Goal: Task Accomplishment & Management: Use online tool/utility

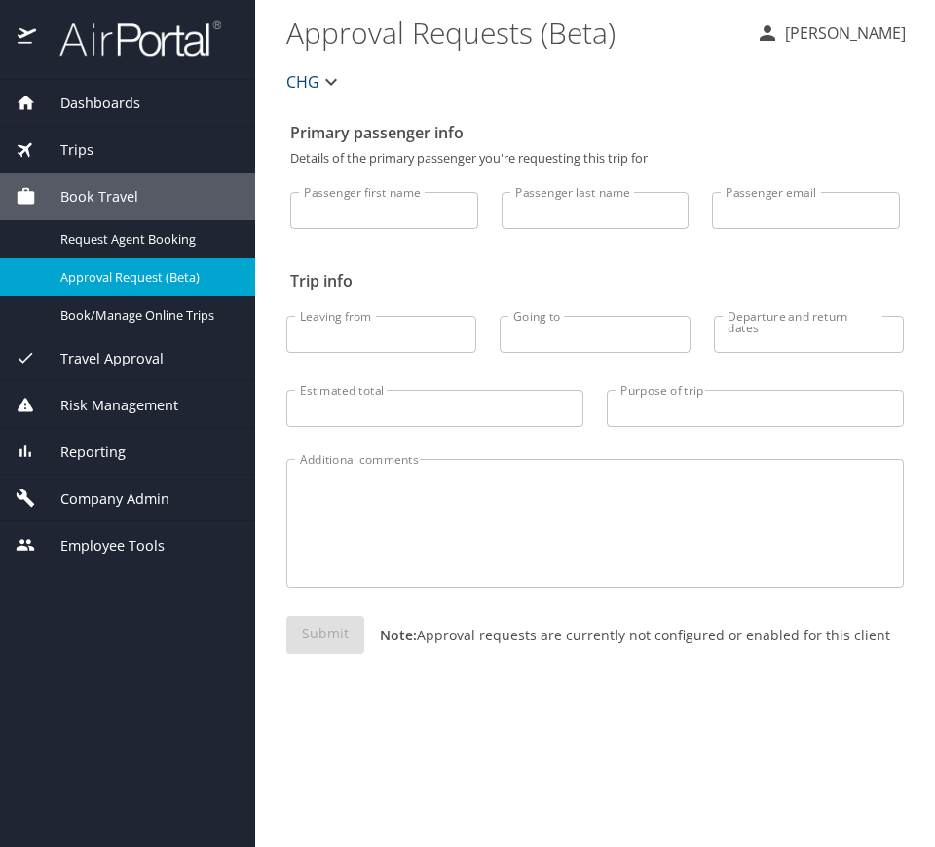
click at [85, 149] on span "Trips" at bounding box center [64, 149] width 57 height 21
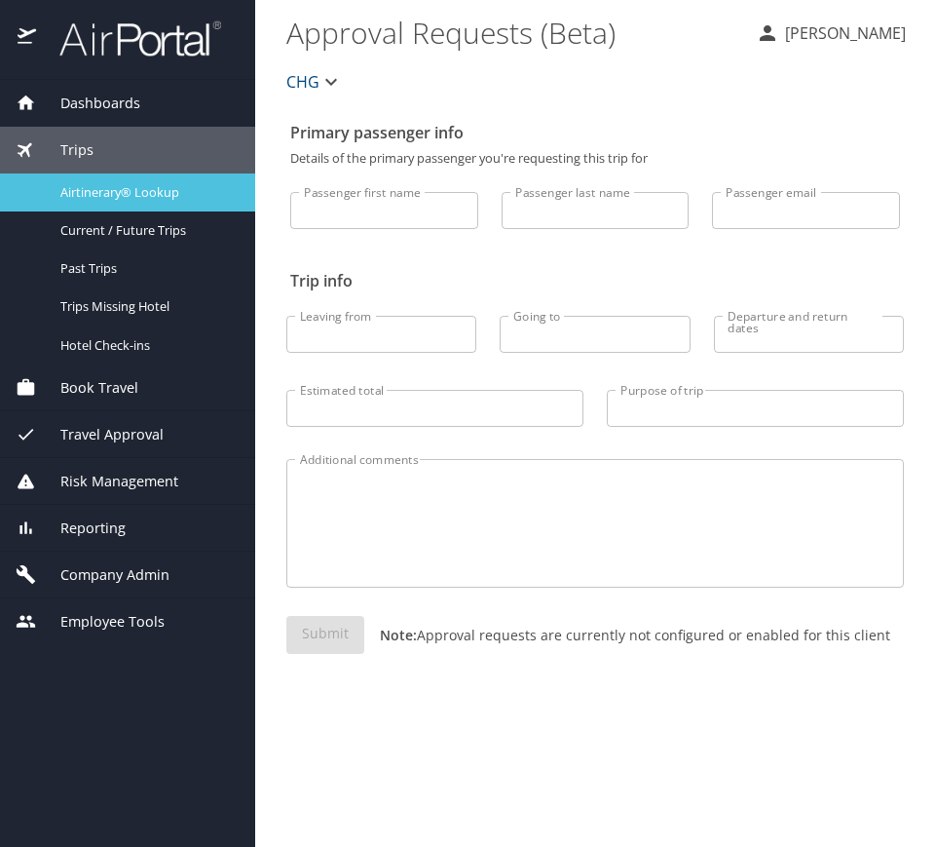
click at [146, 196] on span "Airtinerary® Lookup" at bounding box center [145, 192] width 171 height 19
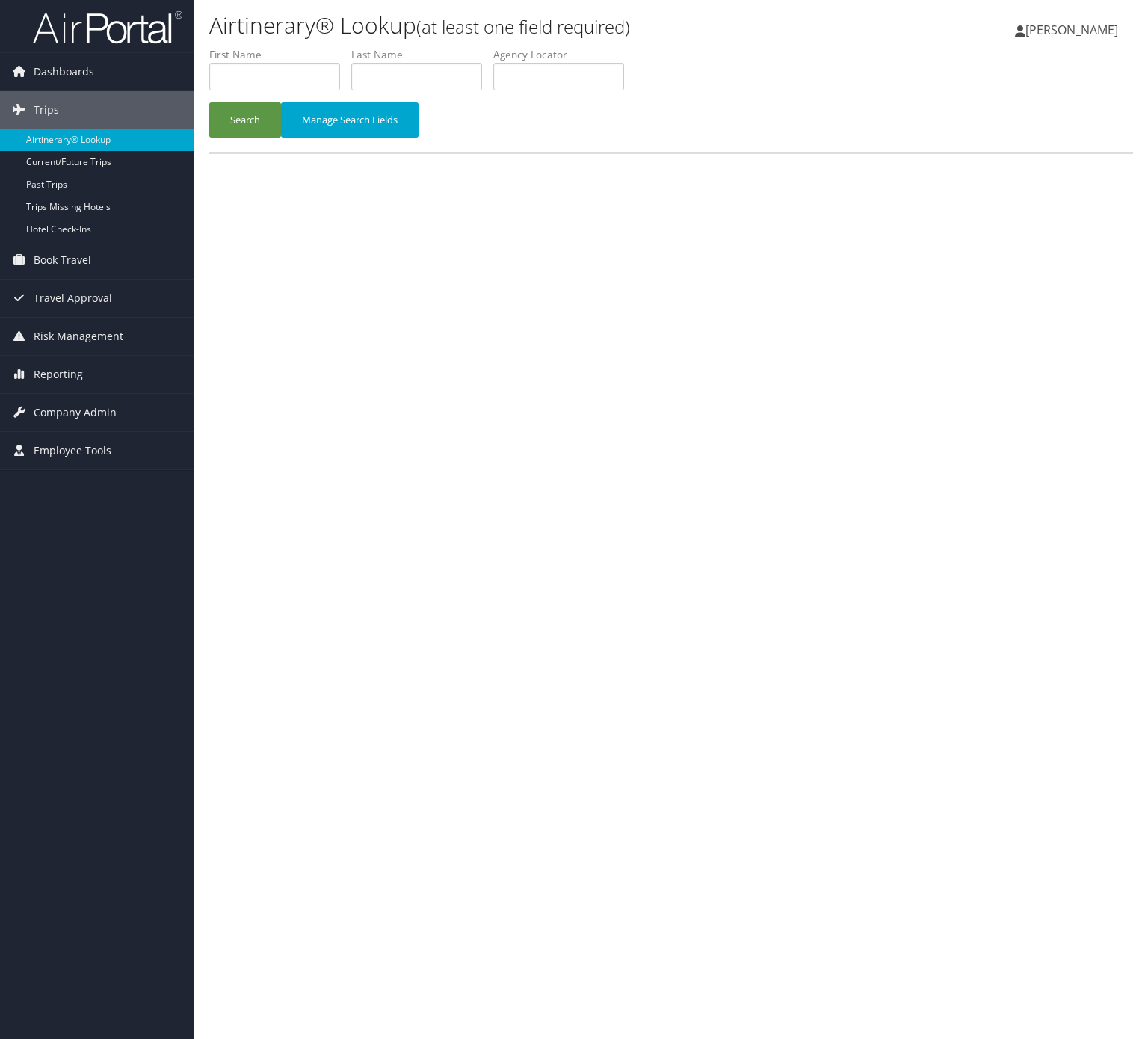
click at [611, 57] on label "Agency Locator" at bounding box center [564, 54] width 142 height 15
click at [607, 73] on input "text" at bounding box center [559, 77] width 130 height 28
paste input "SXKTIC"
click at [284, 118] on button "Manage Search Fields" at bounding box center [349, 120] width 137 height 35
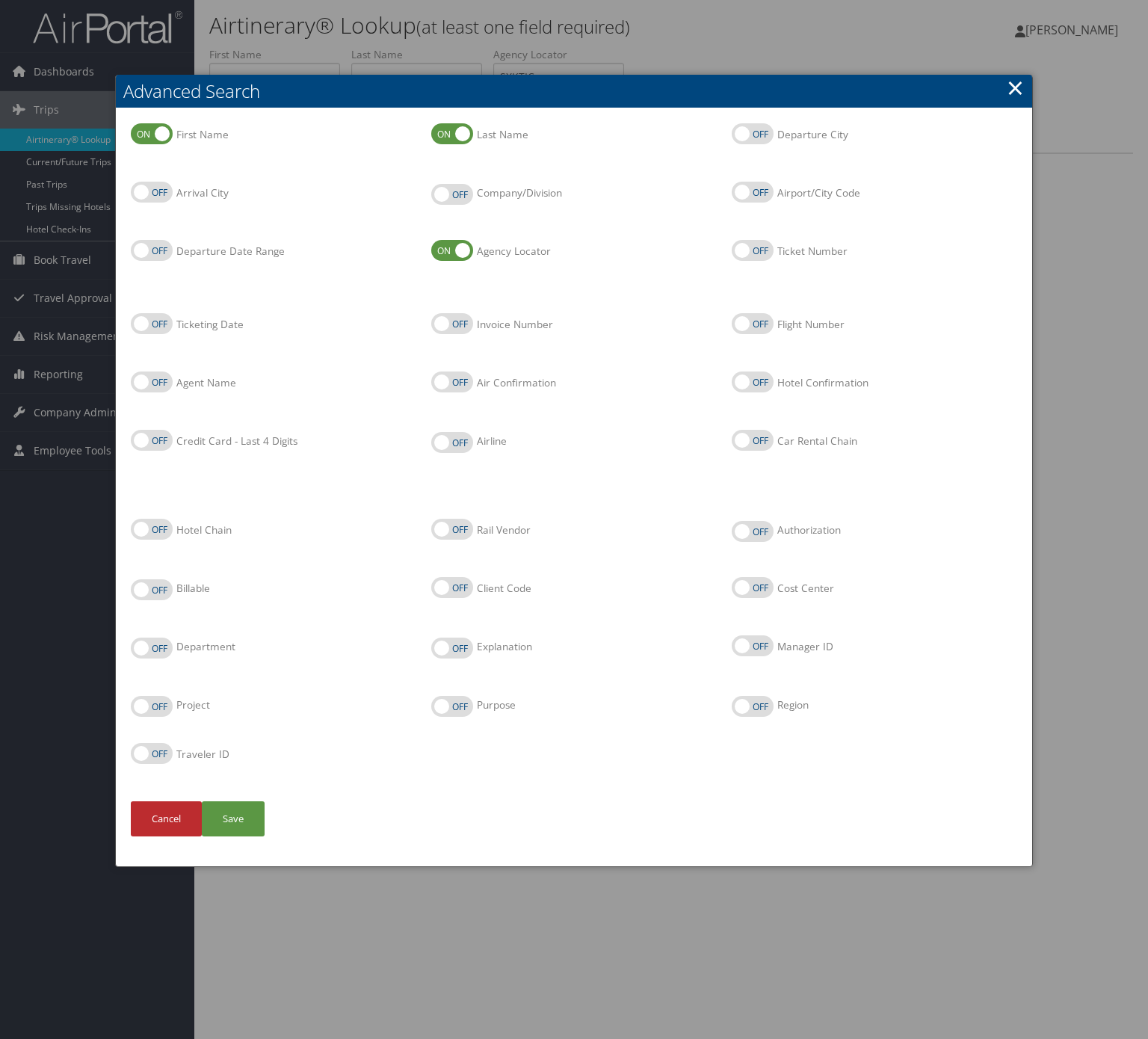
click at [1011, 82] on link "×" at bounding box center [1015, 87] width 17 height 30
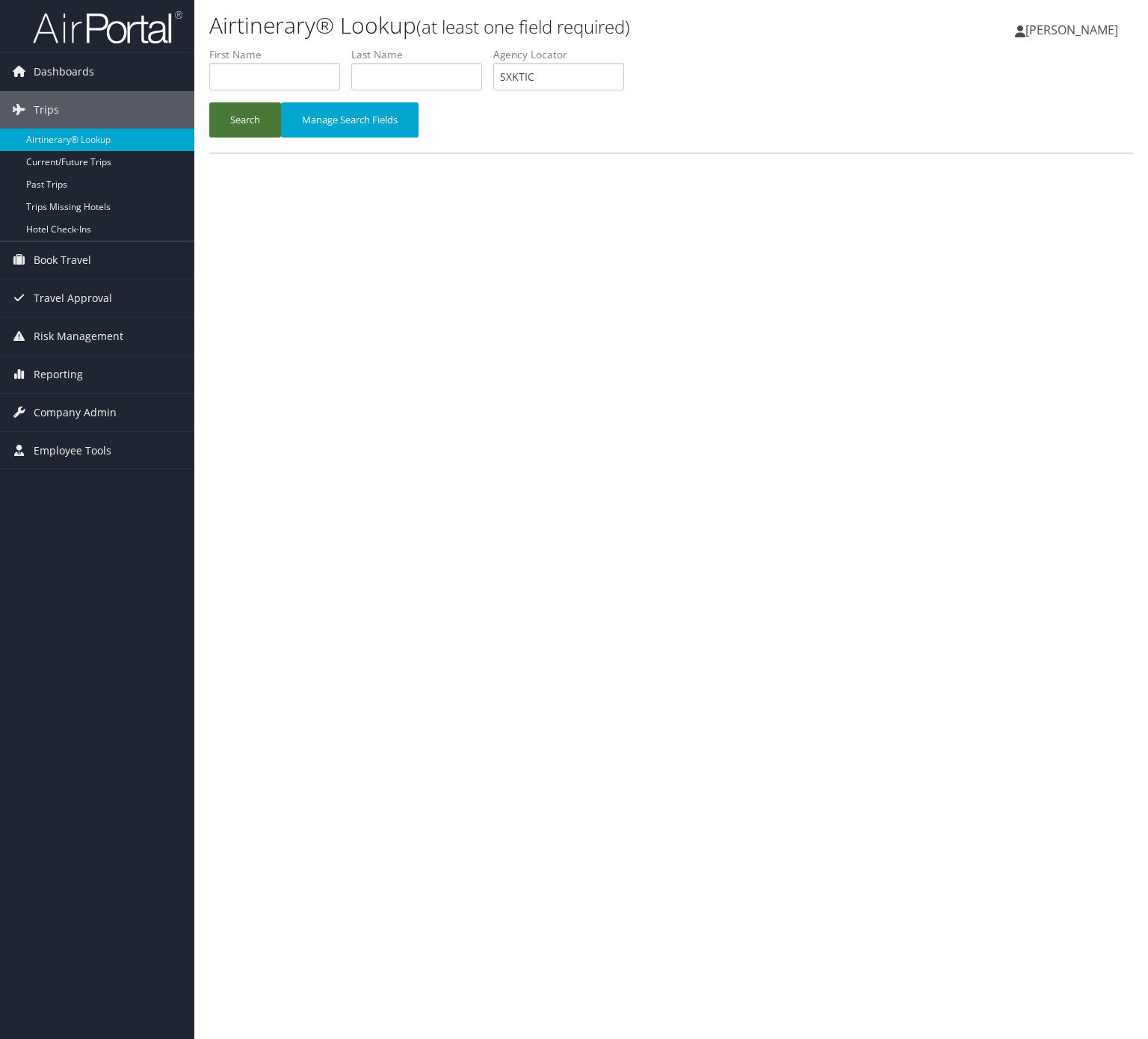
click at [266, 108] on button "Search" at bounding box center [246, 120] width 72 height 35
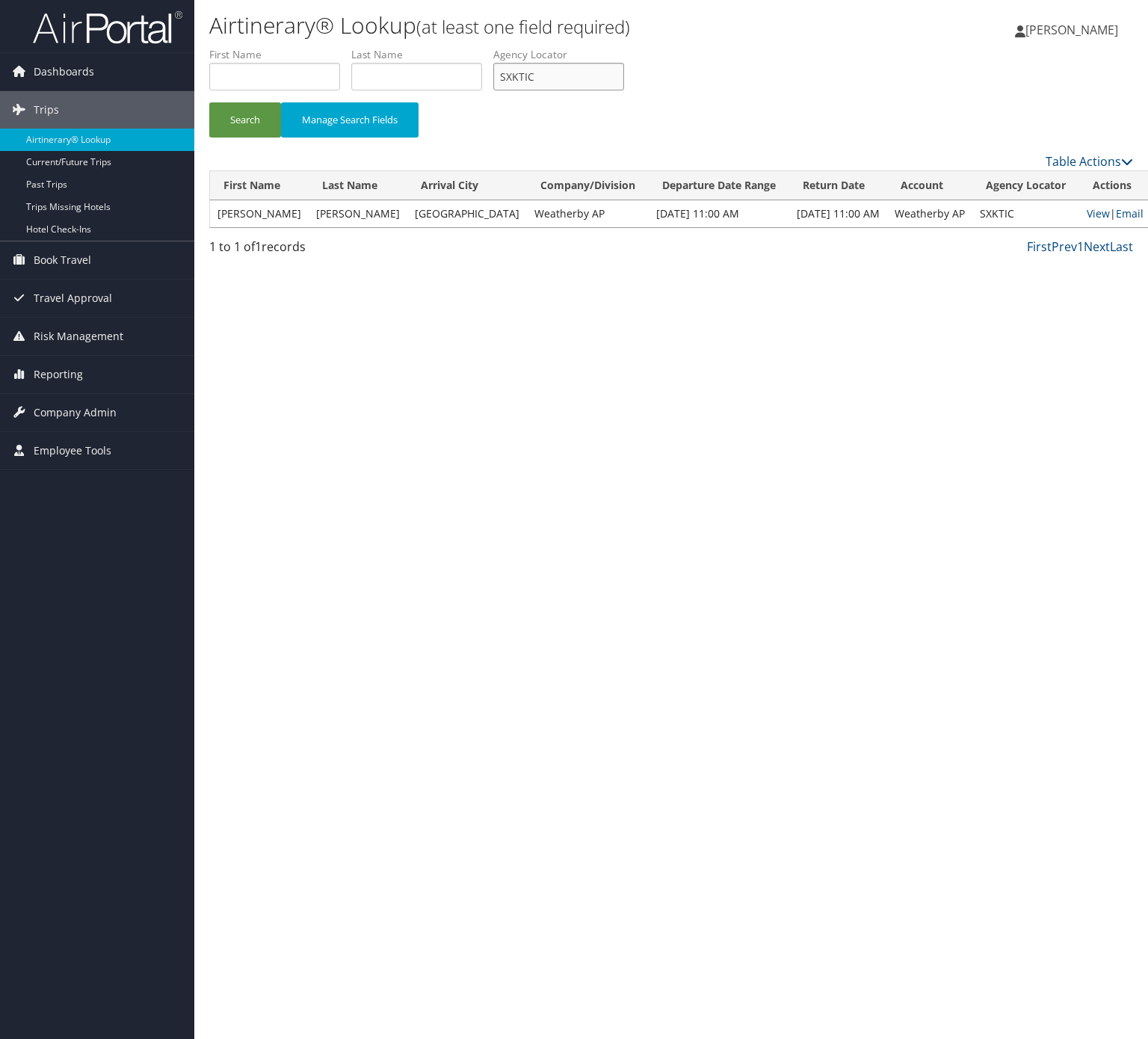
click at [575, 79] on input "SXKTIC" at bounding box center [559, 77] width 130 height 28
paste input "WQRTUI"
click at [234, 127] on button "Search" at bounding box center [246, 120] width 72 height 35
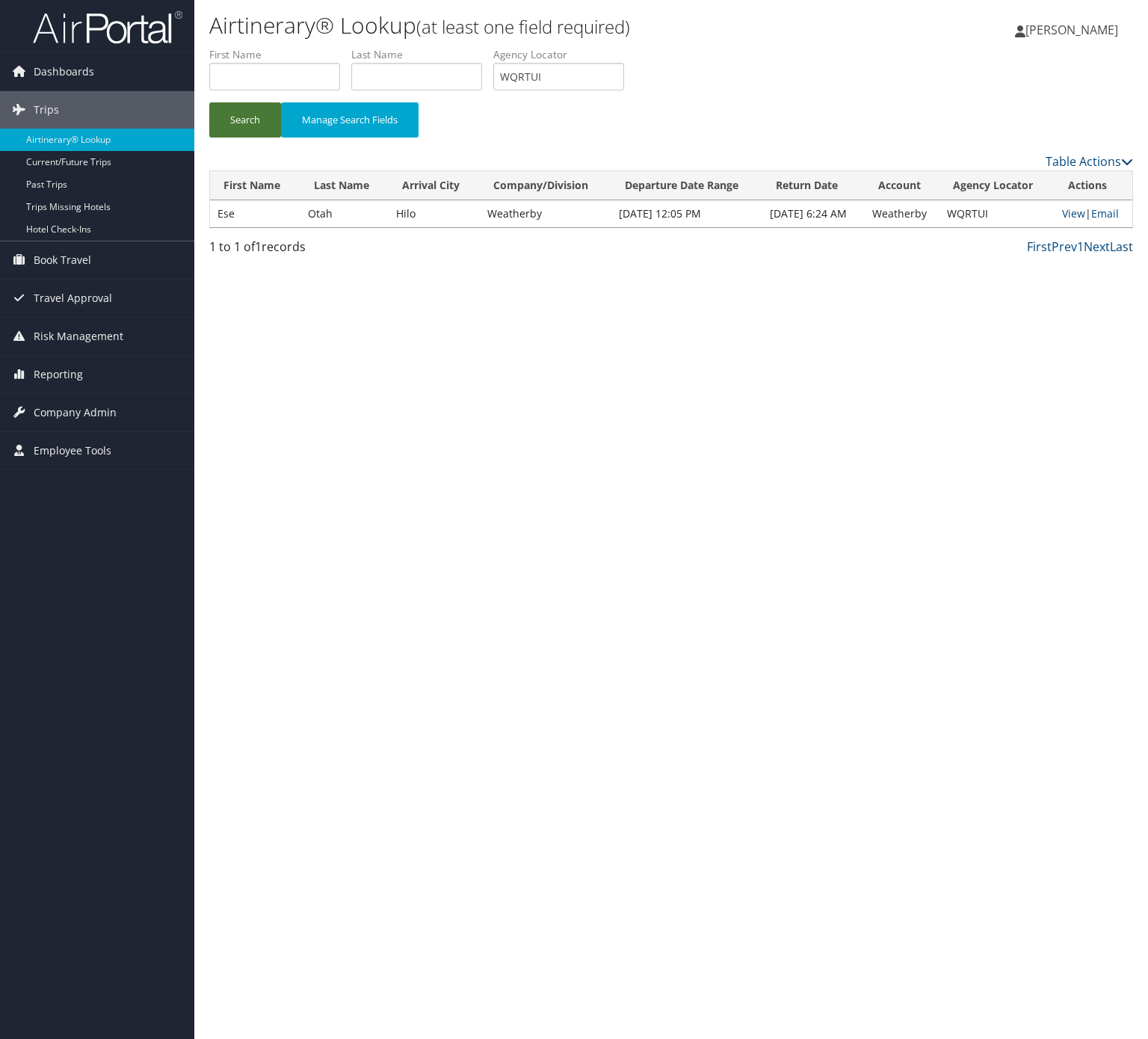
click at [234, 125] on button "Search" at bounding box center [246, 120] width 72 height 35
click at [624, 88] on input "WQRTUI" at bounding box center [559, 77] width 130 height 28
click at [624, 77] on input "WQRTUI" at bounding box center [559, 77] width 130 height 28
paste input "LPJTWZ"
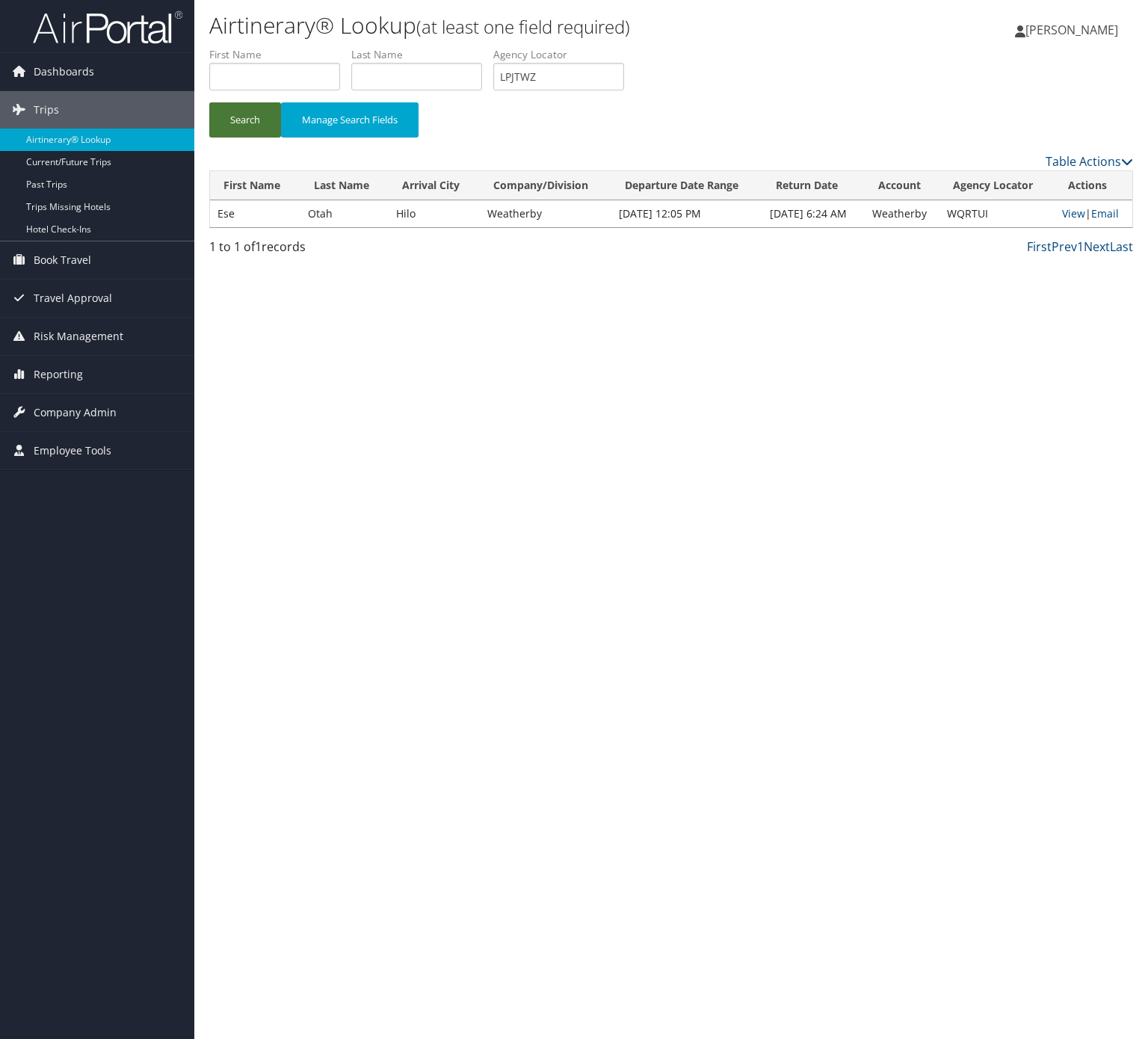
click at [253, 119] on button "Search" at bounding box center [246, 120] width 72 height 35
click at [601, 74] on input "LPJTWZ" at bounding box center [559, 77] width 130 height 28
paste input "KUNBVS"
type input "KUNBVS"
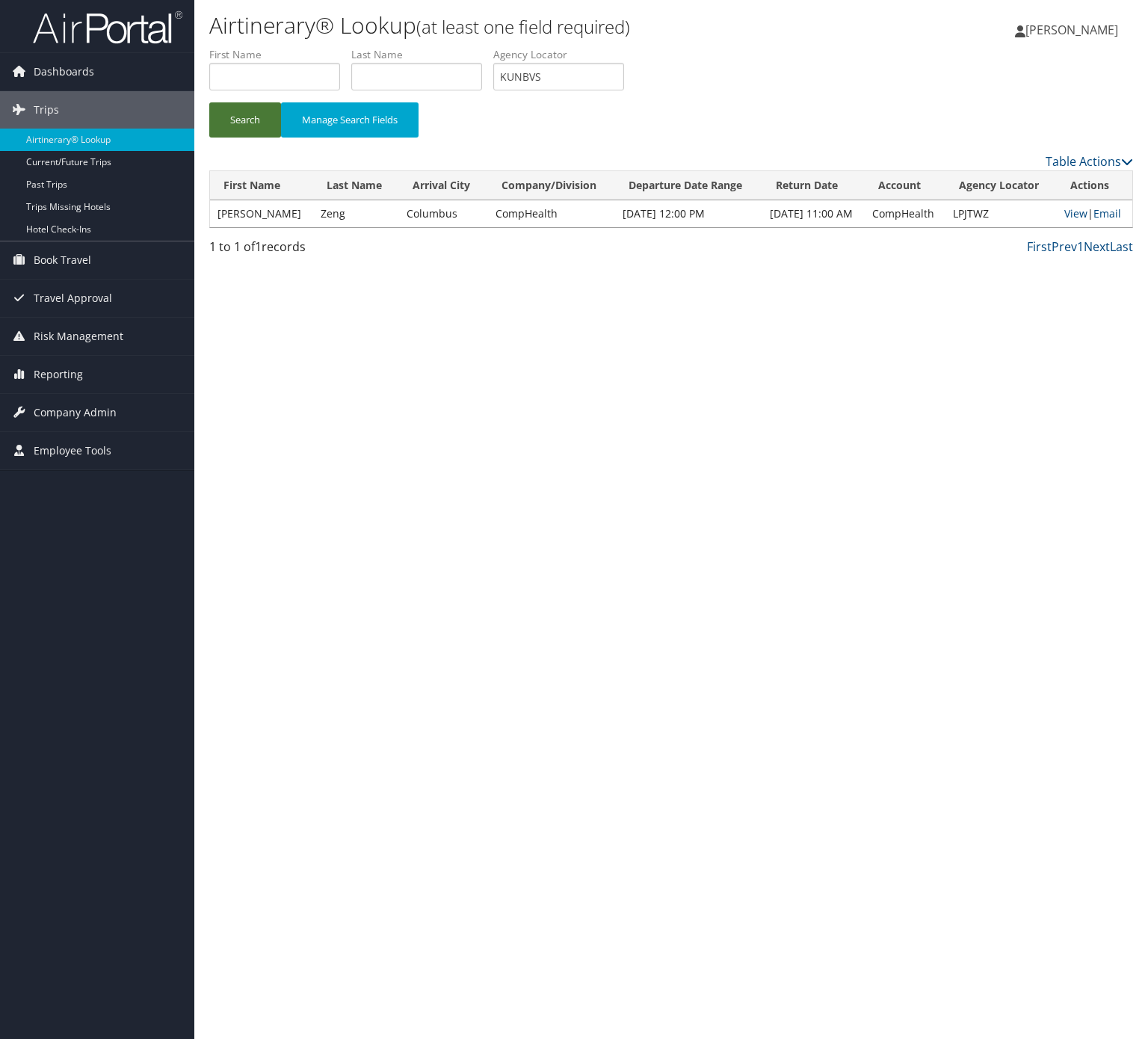
click at [278, 115] on button "Search" at bounding box center [246, 120] width 72 height 35
click at [1101, 213] on link "Email" at bounding box center [1115, 213] width 28 height 15
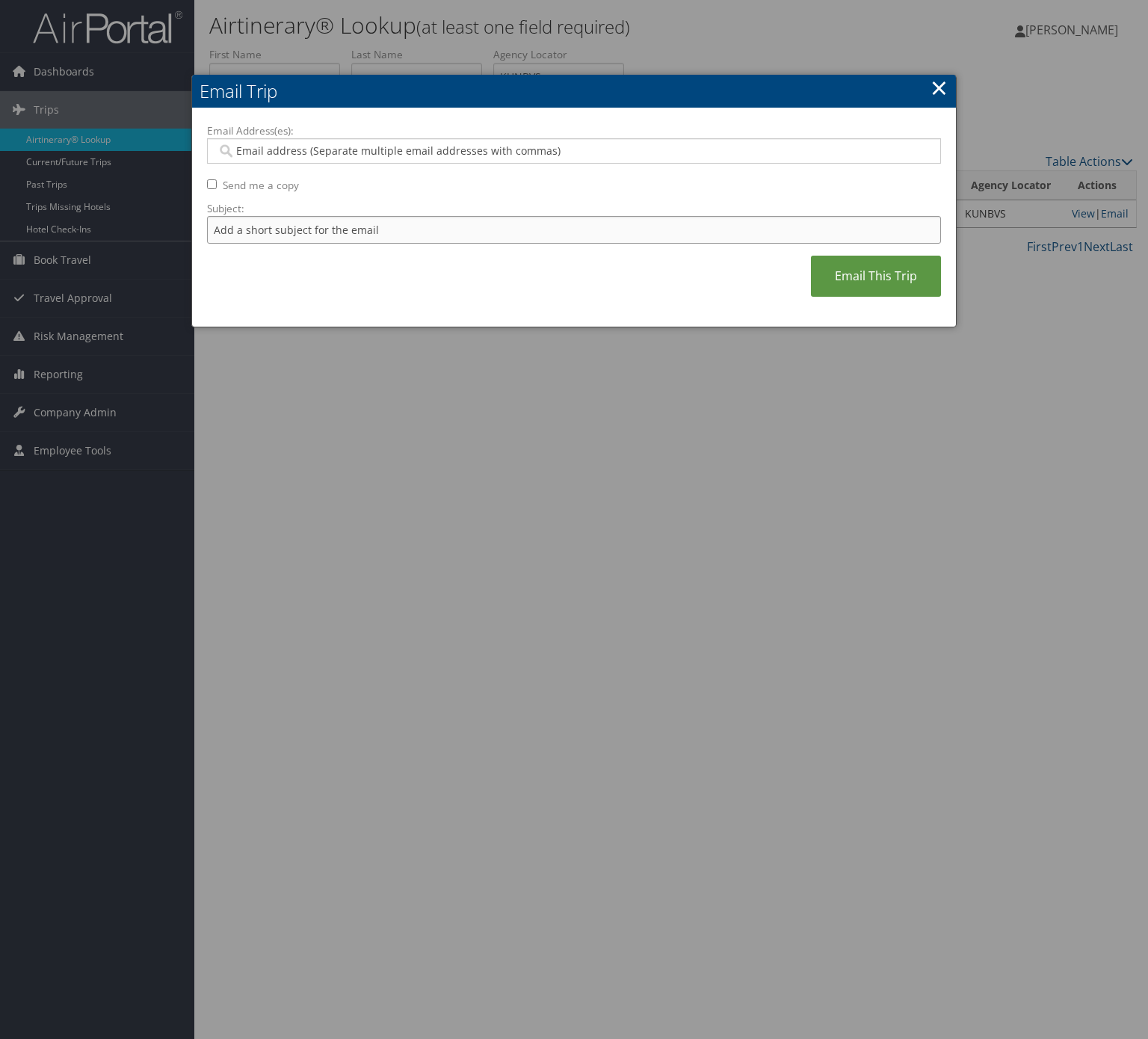
click at [404, 241] on input "Subject:" at bounding box center [574, 230] width 734 height 28
click at [439, 232] on input "Itinerary Change. Please see notes in TR-733167" at bounding box center [574, 230] width 734 height 28
paste input "49023"
type input "Itinerary Change. Please see notes in TR-749023"
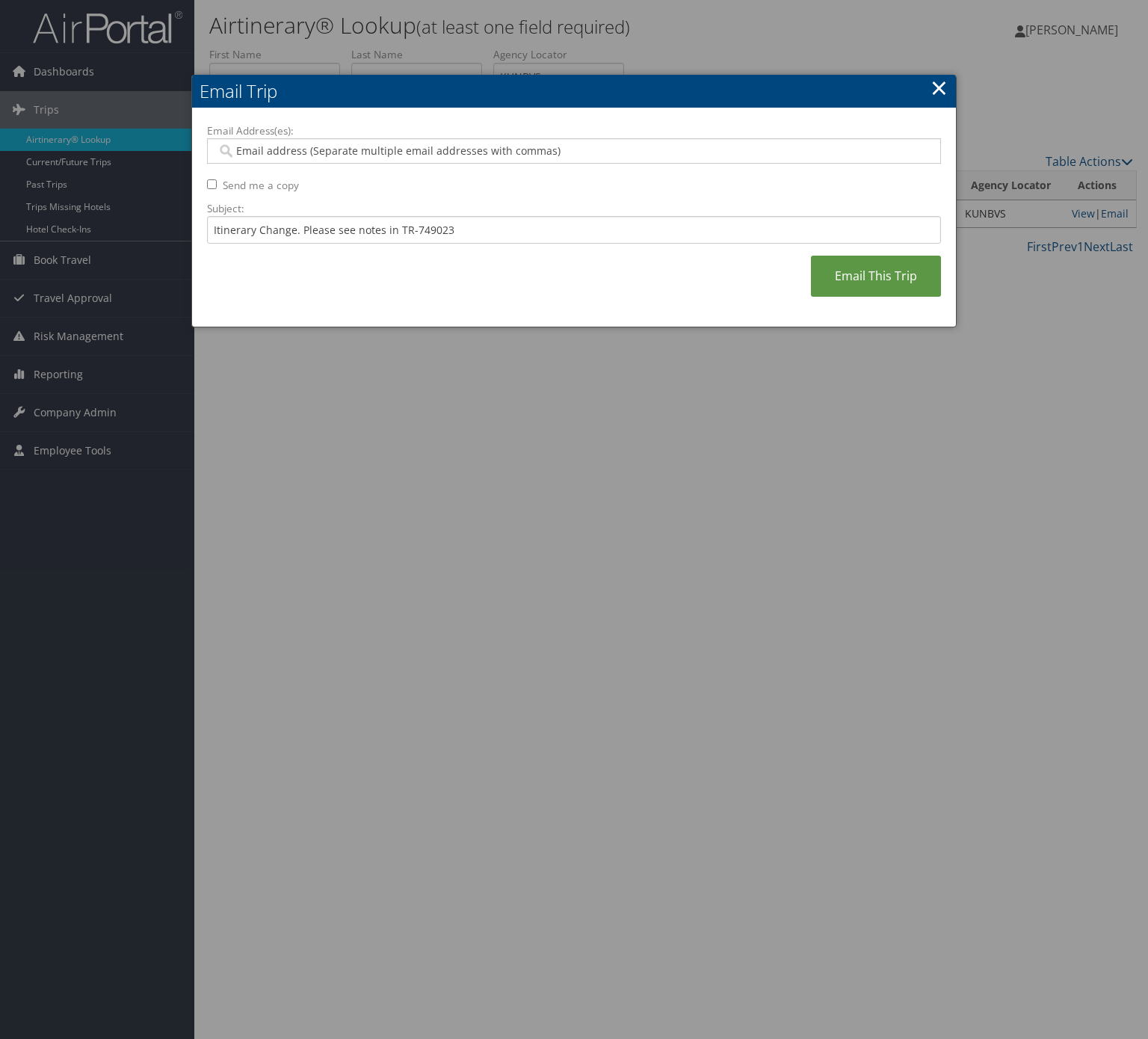
click at [437, 166] on div "Email Address(es): Send me a copy Subject: Itinerary Change. Please see notes i…" at bounding box center [574, 218] width 734 height 189
click at [437, 150] on input "Email Address(es):" at bounding box center [572, 150] width 711 height 15
type input "SAR"
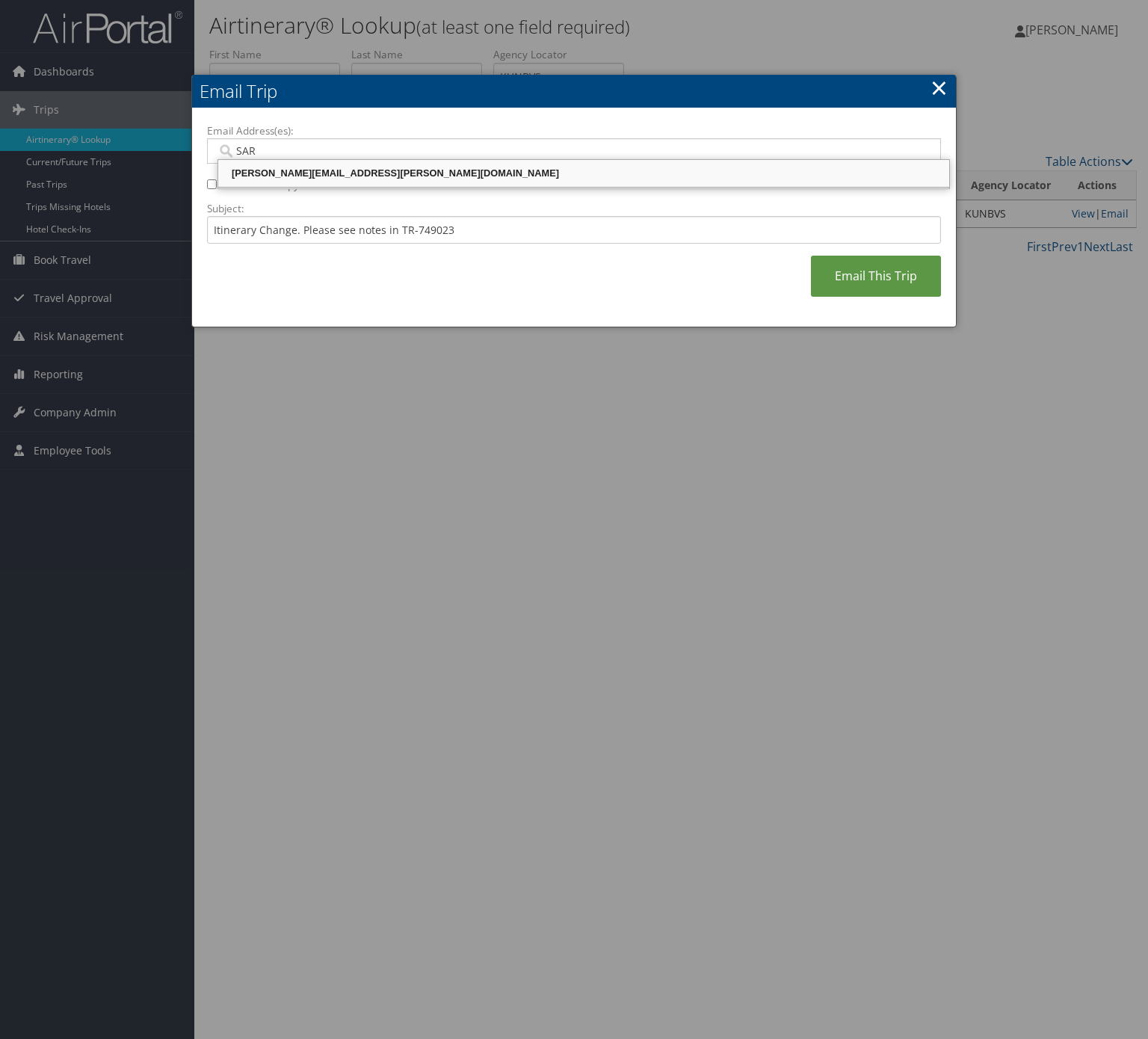
click at [450, 170] on div "[PERSON_NAME][EMAIL_ADDRESS][PERSON_NAME][DOMAIN_NAME]" at bounding box center [583, 173] width 727 height 15
type input "[PERSON_NAME][EMAIL_ADDRESS][PERSON_NAME][DOMAIN_NAME]"
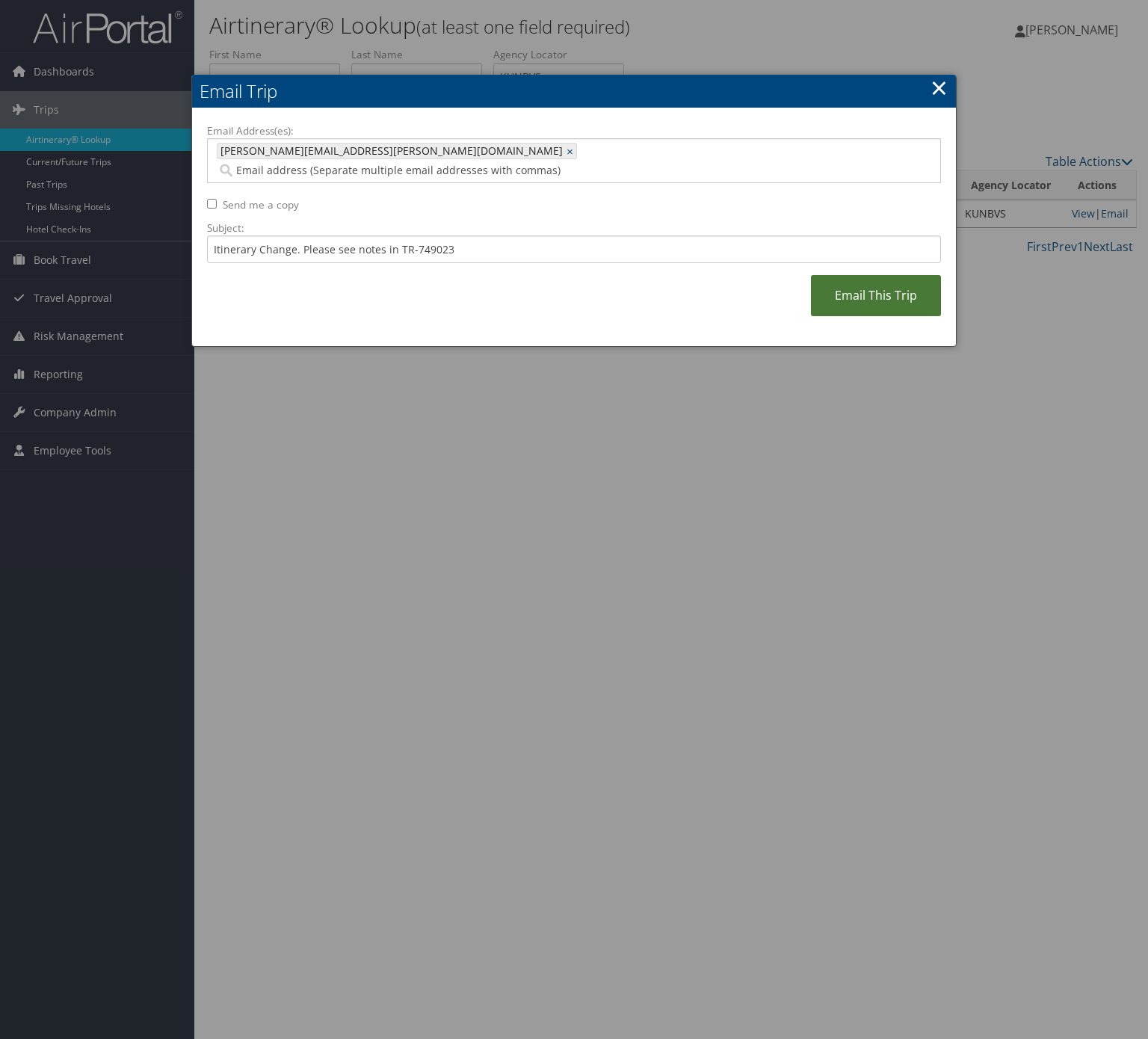
click at [897, 275] on link "Email This Trip" at bounding box center [876, 295] width 130 height 41
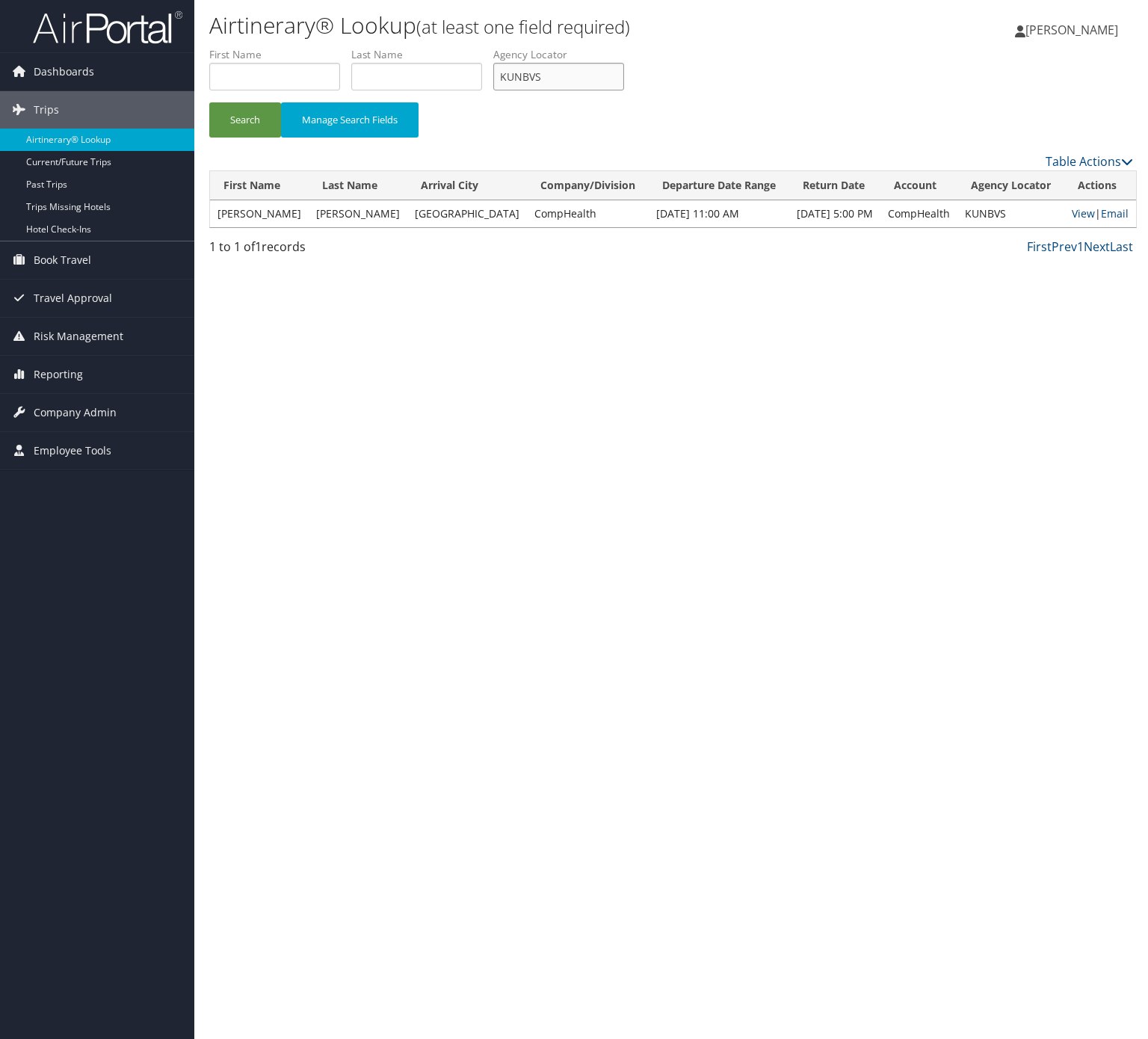
click at [601, 69] on input "KUNBVS" at bounding box center [559, 77] width 130 height 28
paste input "MZHMII"
click at [253, 108] on button "Search" at bounding box center [246, 120] width 72 height 35
click at [613, 63] on input "MZHMII" at bounding box center [559, 77] width 130 height 28
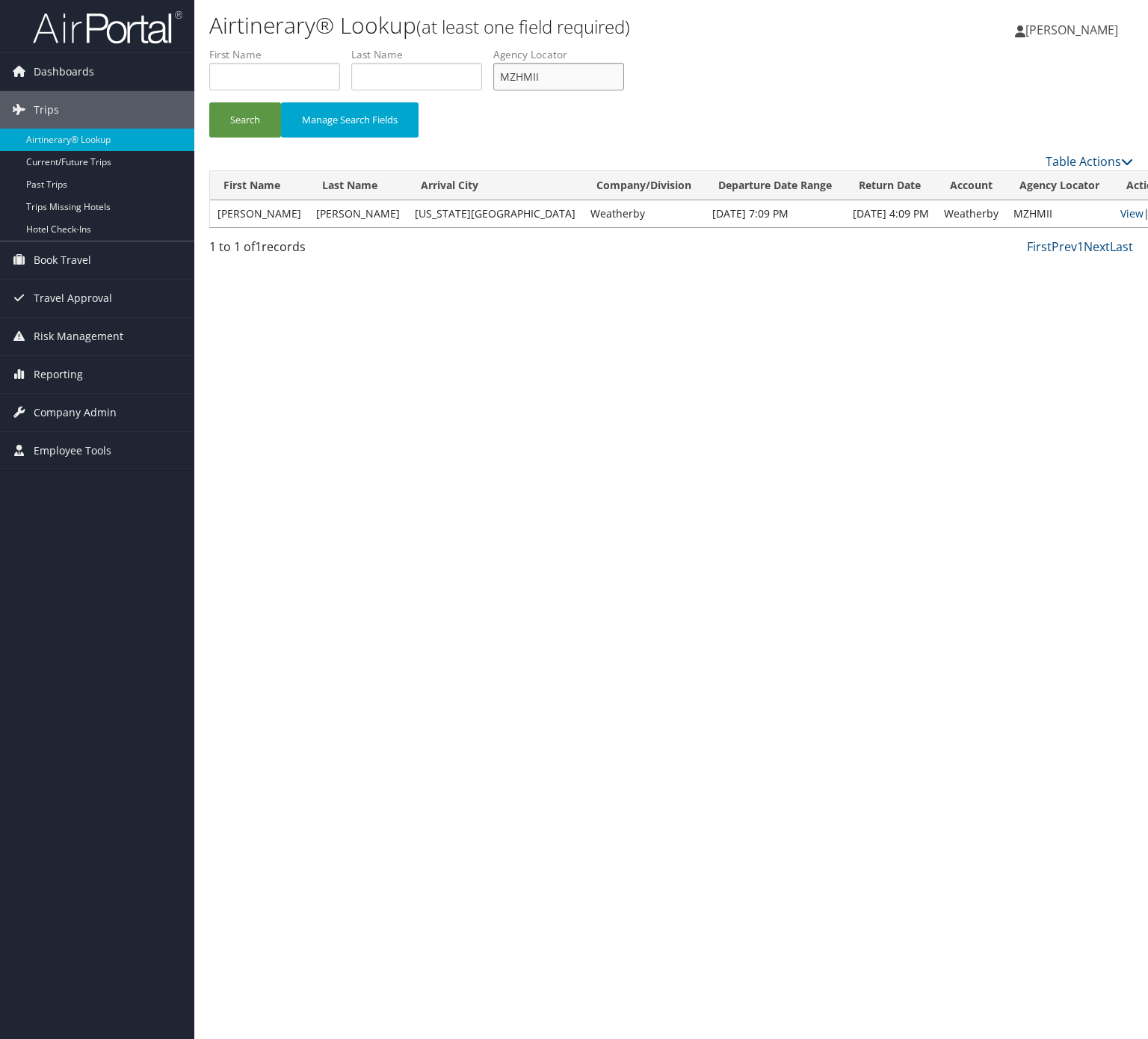
click at [613, 63] on input "MZHMII" at bounding box center [559, 77] width 130 height 28
paste input "WNYHON"
type input "WNYHON"
click at [263, 115] on button "Search" at bounding box center [246, 120] width 72 height 35
click at [1113, 206] on link "Email" at bounding box center [1115, 213] width 28 height 15
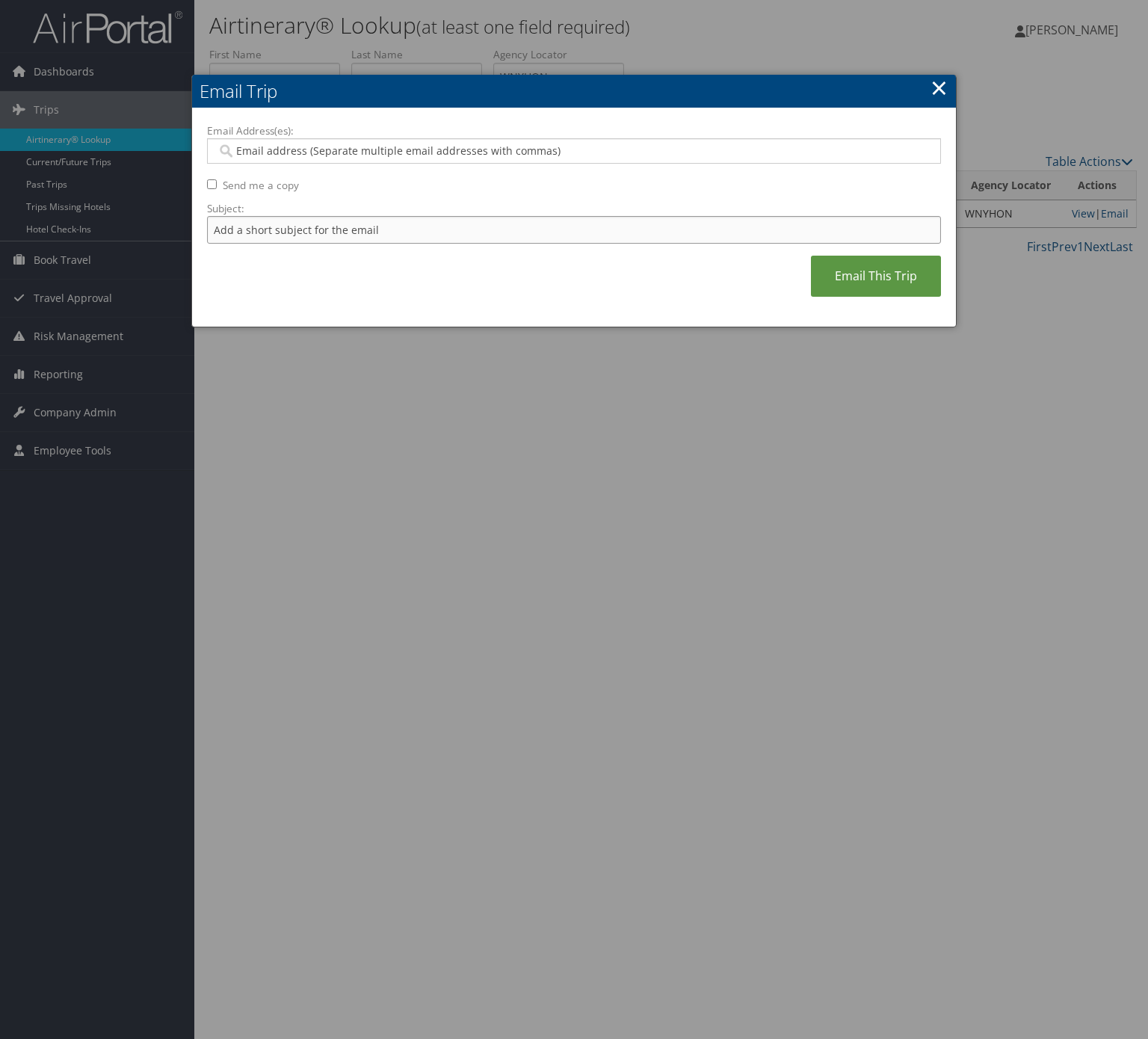
click at [519, 229] on input "Subject:" at bounding box center [574, 230] width 734 height 28
click at [434, 232] on input "Itinerary Change. Please see notes in TR-733167" at bounding box center [574, 230] width 734 height 28
paste input "47240"
type input "Itinerary Change. Please see notes in TR-747240"
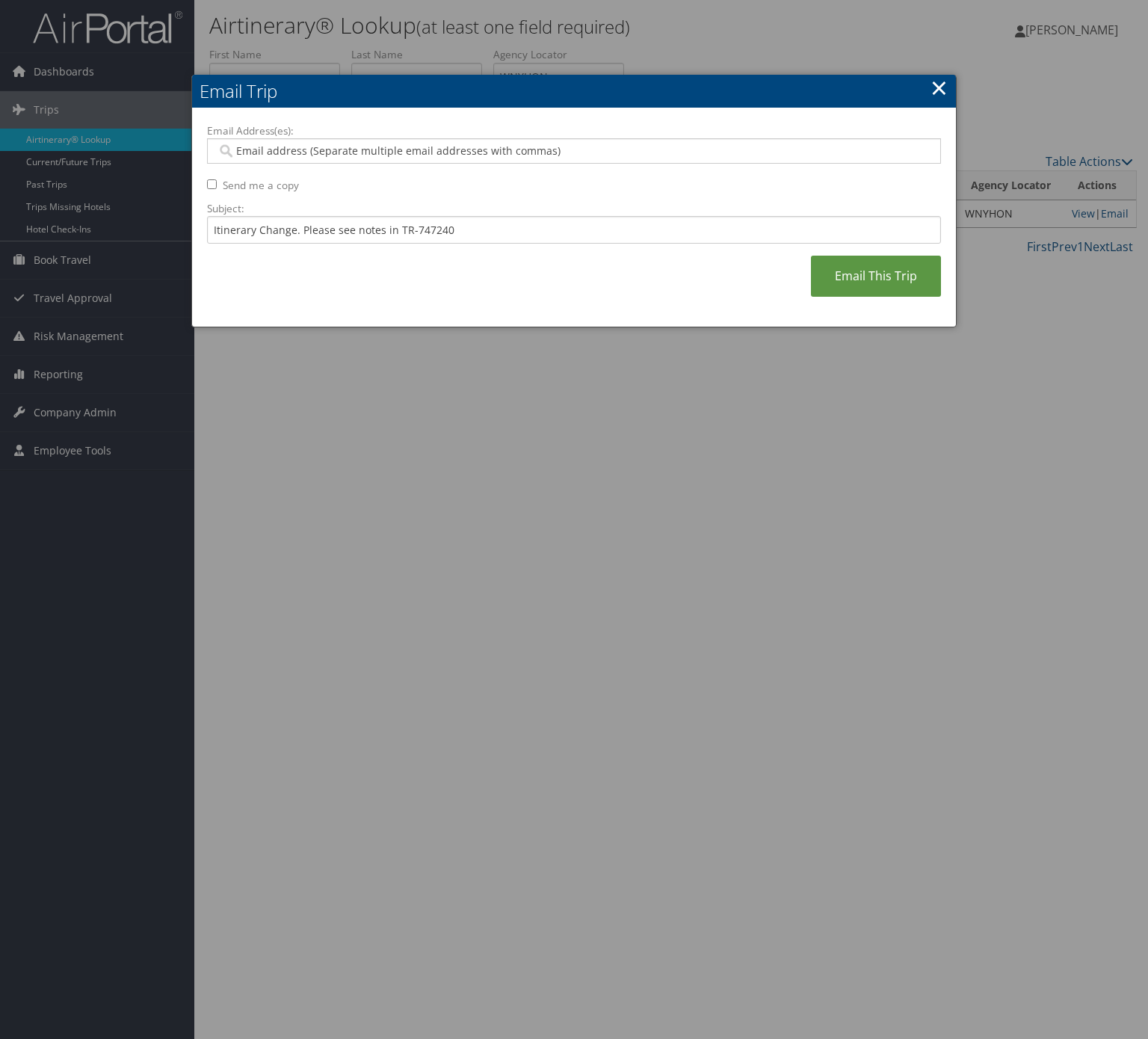
click at [335, 144] on input "Email Address(es):" at bounding box center [572, 150] width 711 height 15
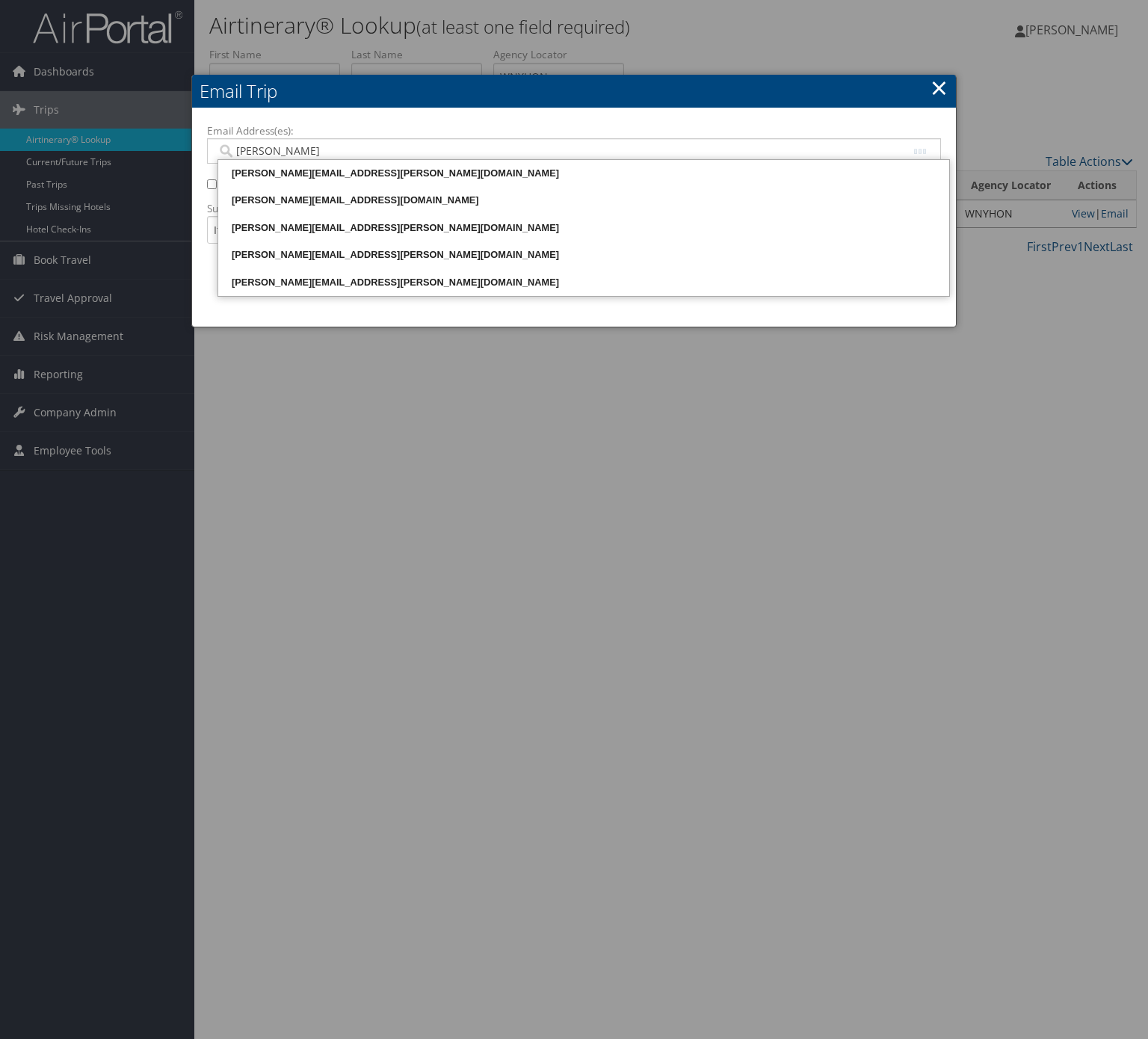
type input "[PERSON_NAME]"
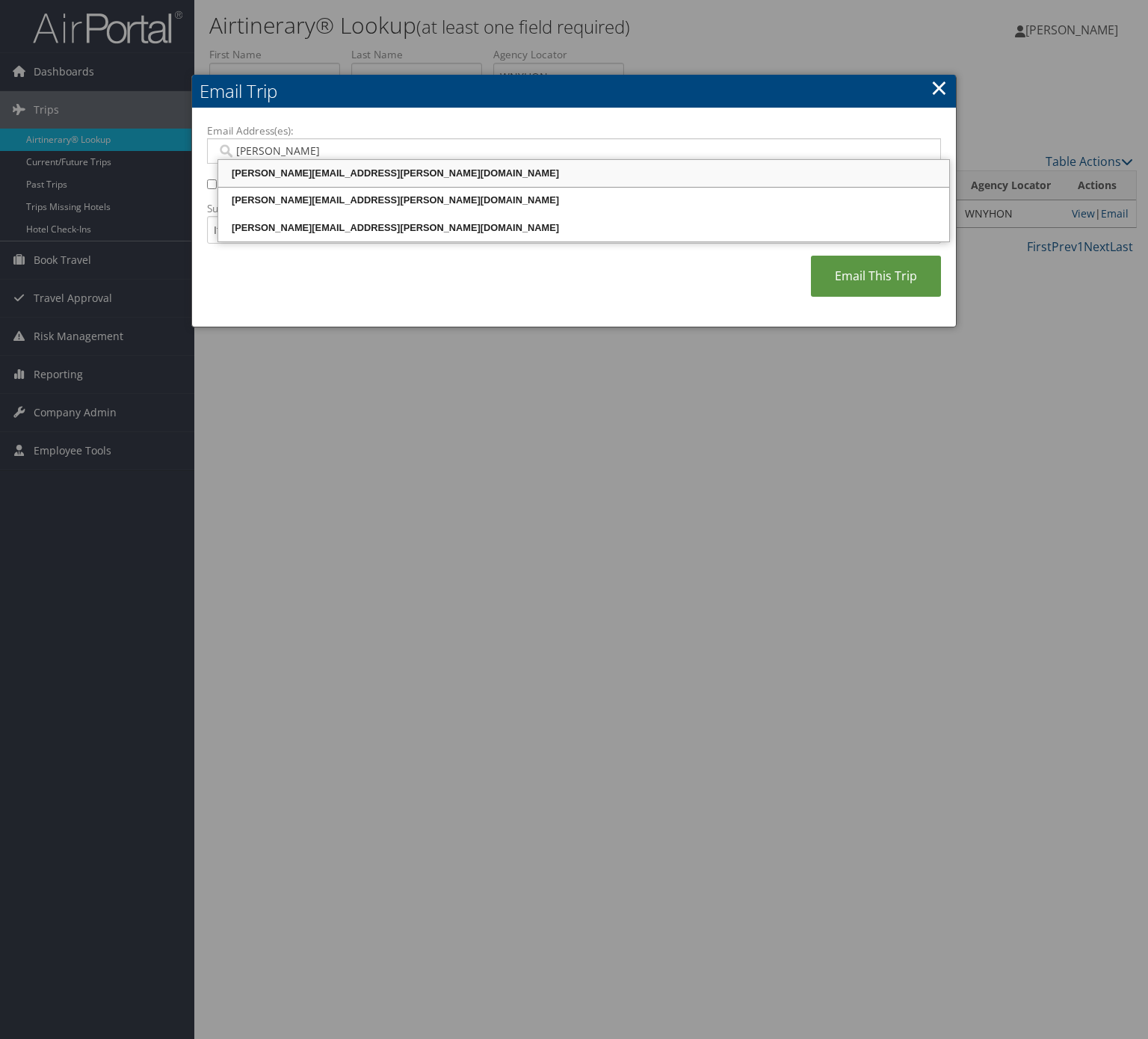
click at [351, 169] on div "[PERSON_NAME][EMAIL_ADDRESS][PERSON_NAME][DOMAIN_NAME]" at bounding box center [583, 173] width 727 height 15
type input "[PERSON_NAME][EMAIL_ADDRESS][PERSON_NAME][DOMAIN_NAME]"
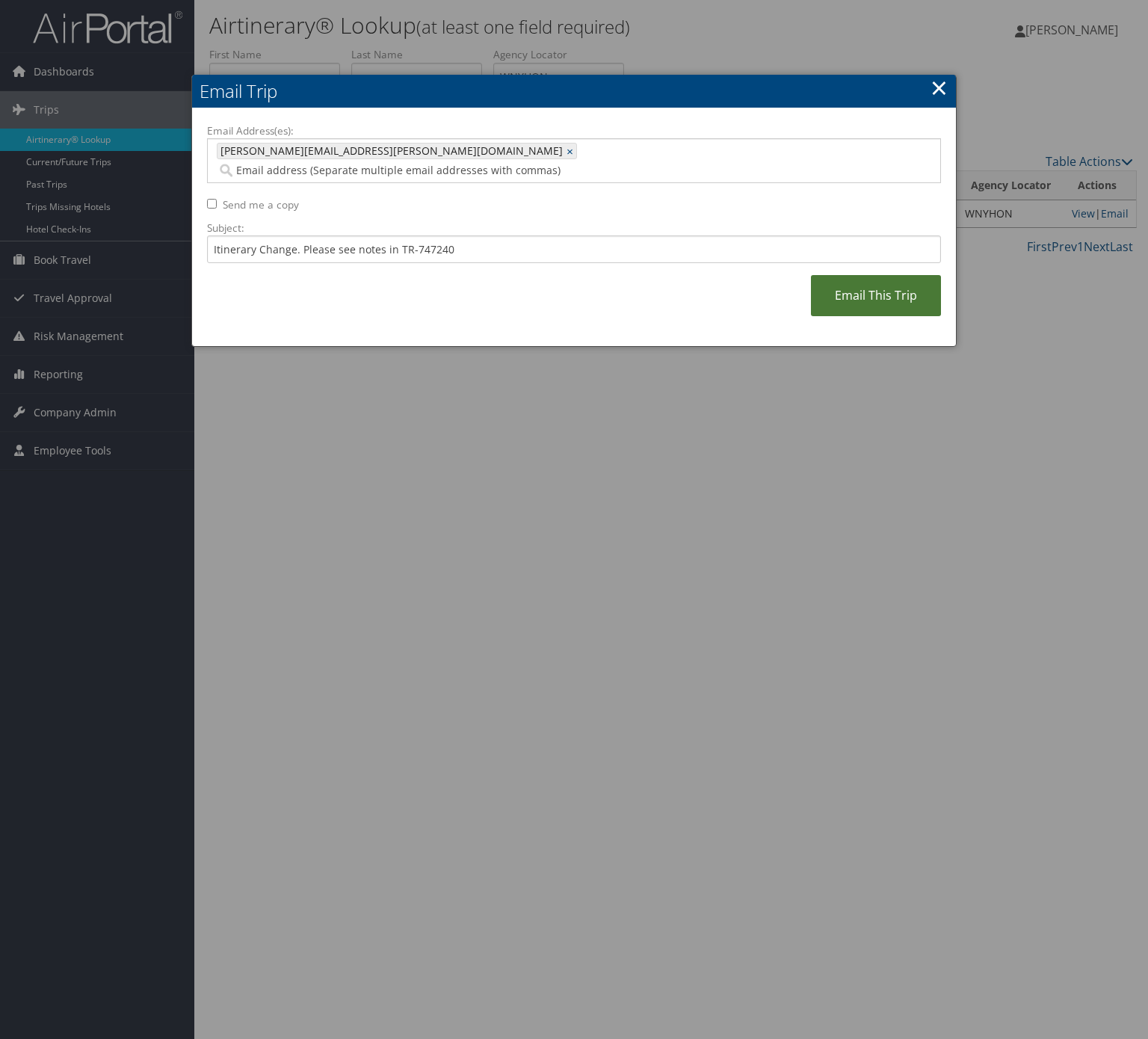
click at [842, 275] on link "Email This Trip" at bounding box center [876, 295] width 130 height 41
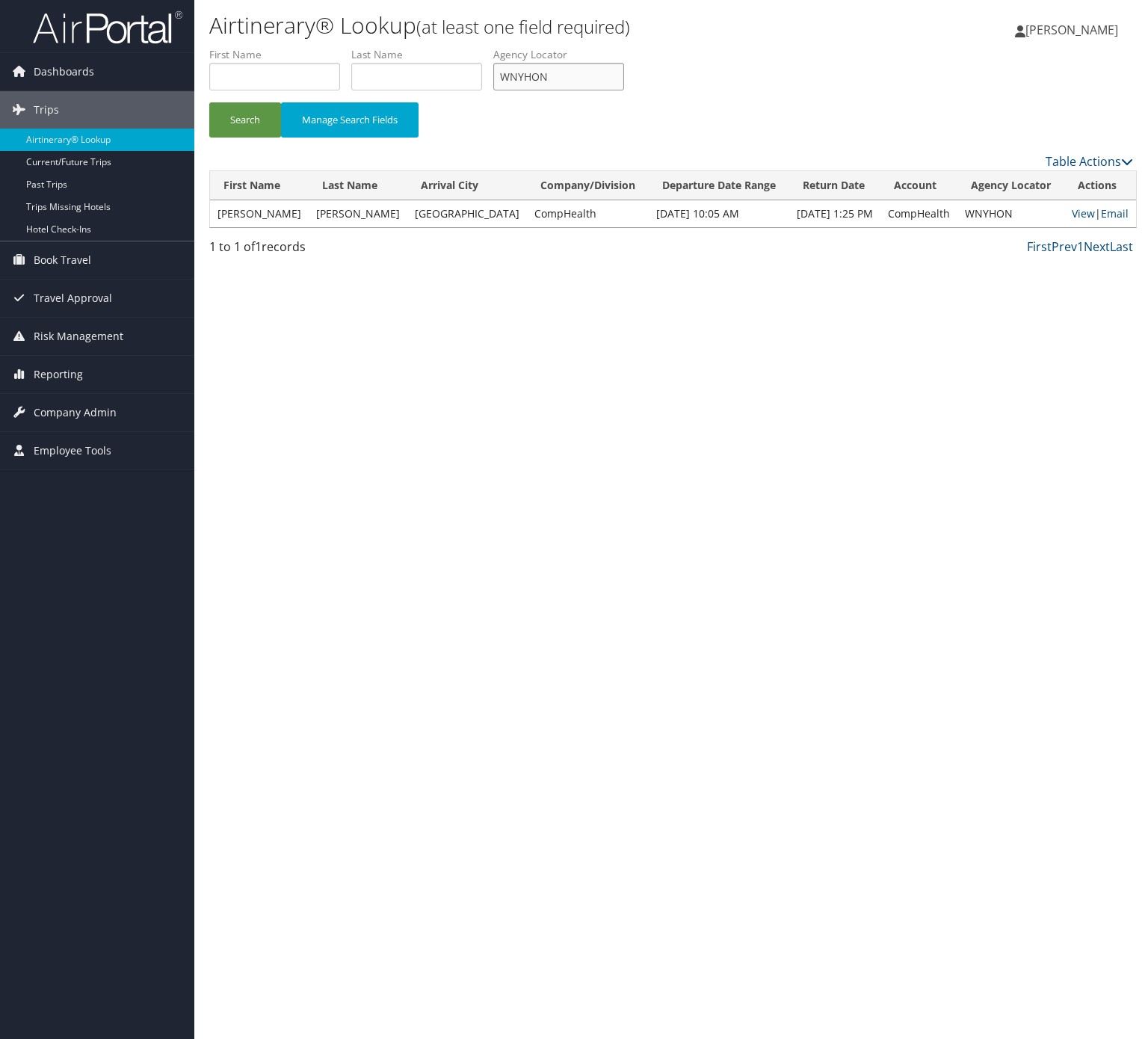
click at [575, 72] on input "WNYHON" at bounding box center [559, 77] width 130 height 28
paste input "HOUTGC"
click at [269, 115] on button "Search" at bounding box center [246, 120] width 72 height 35
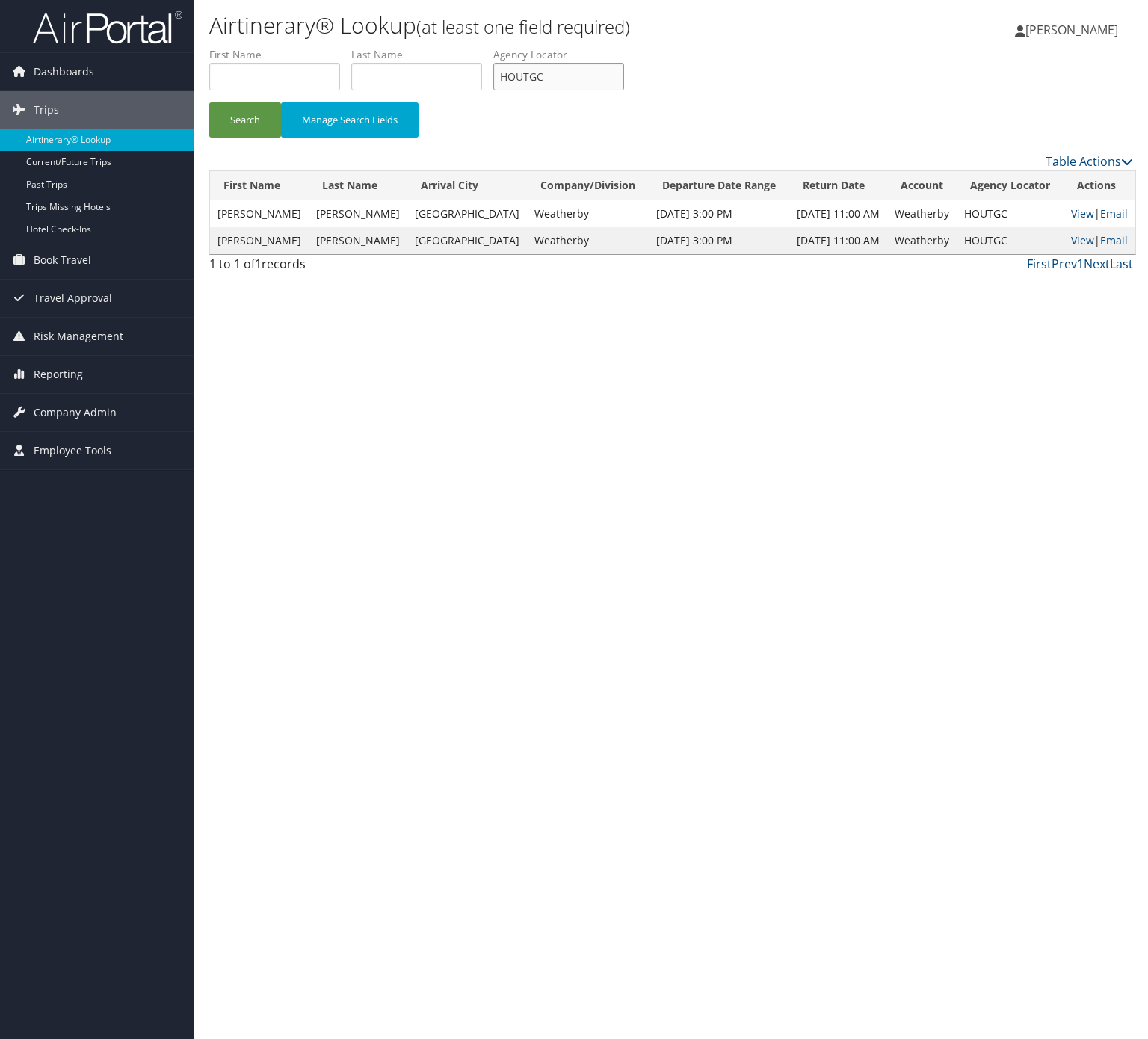
click at [586, 72] on input "HOUTGC" at bounding box center [559, 77] width 130 height 28
paste input "UUJCQE"
type input "UUJCQE"
click at [1115, 213] on link "Email" at bounding box center [1114, 213] width 28 height 15
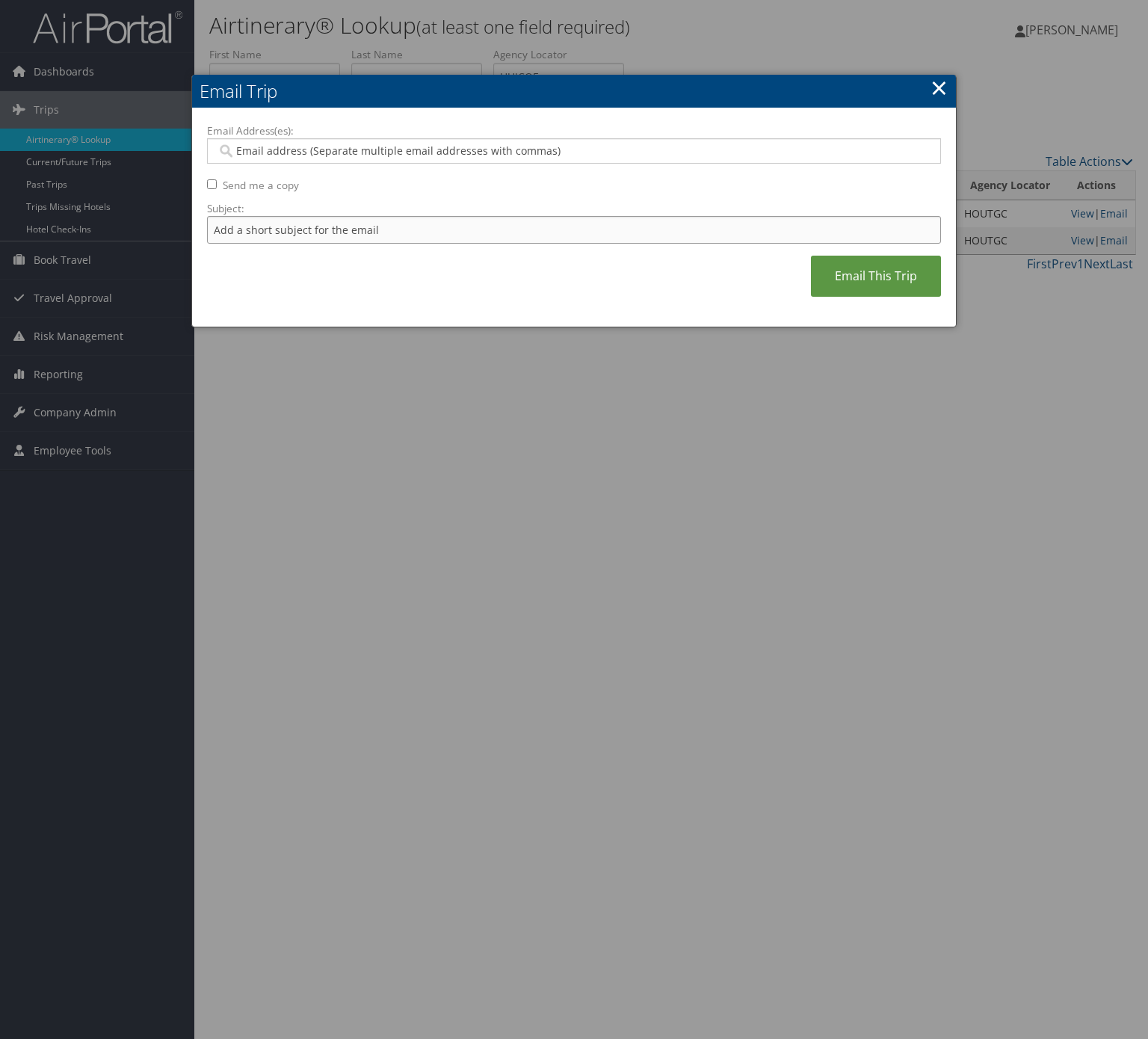
click at [525, 244] on input "Subject:" at bounding box center [574, 230] width 734 height 28
click at [429, 223] on input "Itinerary Change. Please see notes in TR-733167" at bounding box center [574, 230] width 734 height 28
paste input "46414"
type input "Itinerary Change. Please see notes in TR-746414"
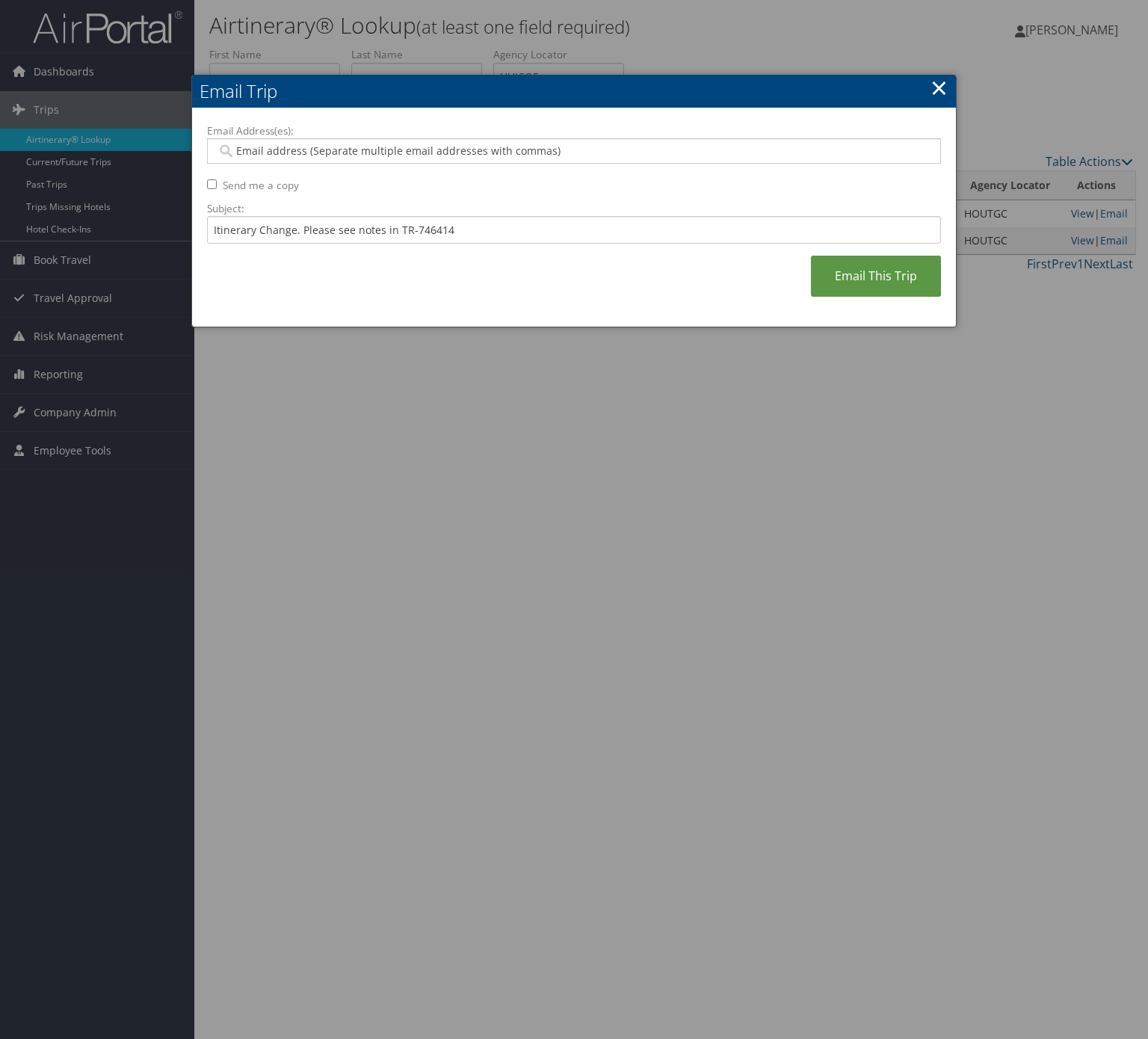
click at [320, 150] on input "Email Address(es):" at bounding box center [572, 150] width 711 height 15
type input "[PERSON_NAME]"
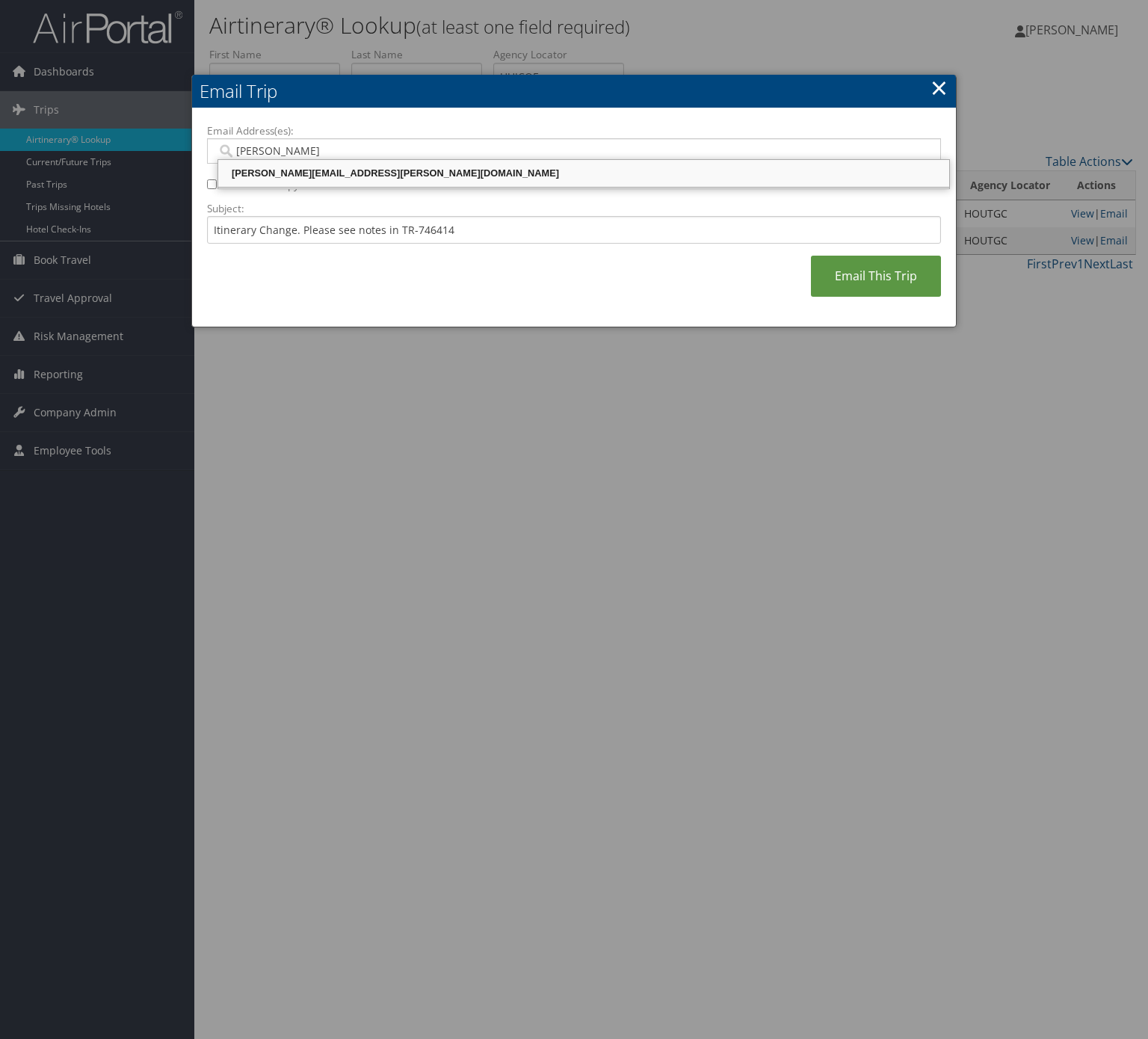
click at [294, 164] on div "[PERSON_NAME][EMAIL_ADDRESS][PERSON_NAME][DOMAIN_NAME]" at bounding box center [583, 173] width 727 height 22
type input "[PERSON_NAME][EMAIL_ADDRESS][PERSON_NAME][DOMAIN_NAME]"
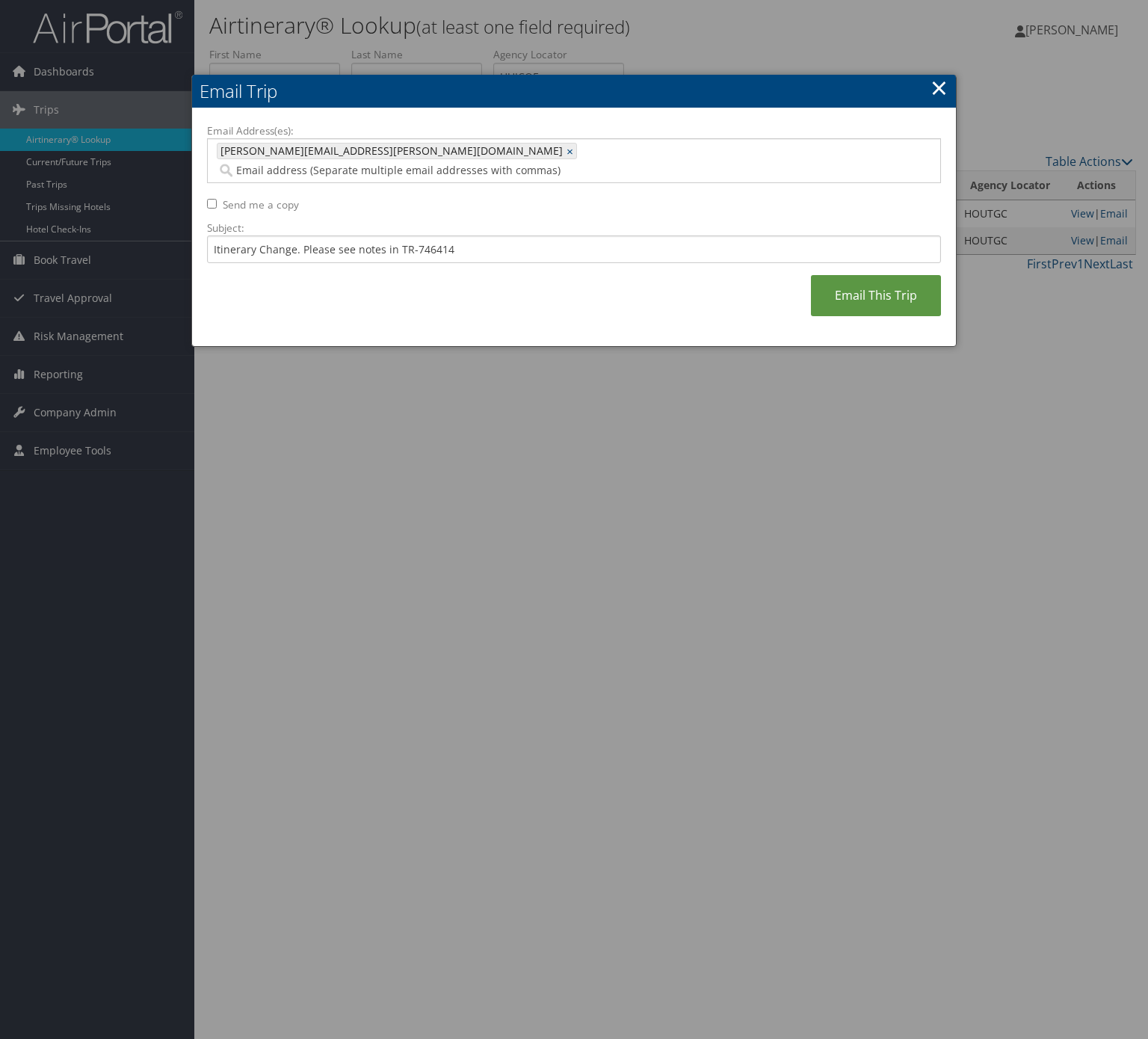
click at [886, 252] on div "Email Address(es): [PERSON_NAME][EMAIL_ADDRESS][PERSON_NAME][DOMAIN_NAME] [PERS…" at bounding box center [574, 228] width 734 height 209
click at [886, 275] on link "Email This Trip" at bounding box center [876, 295] width 130 height 41
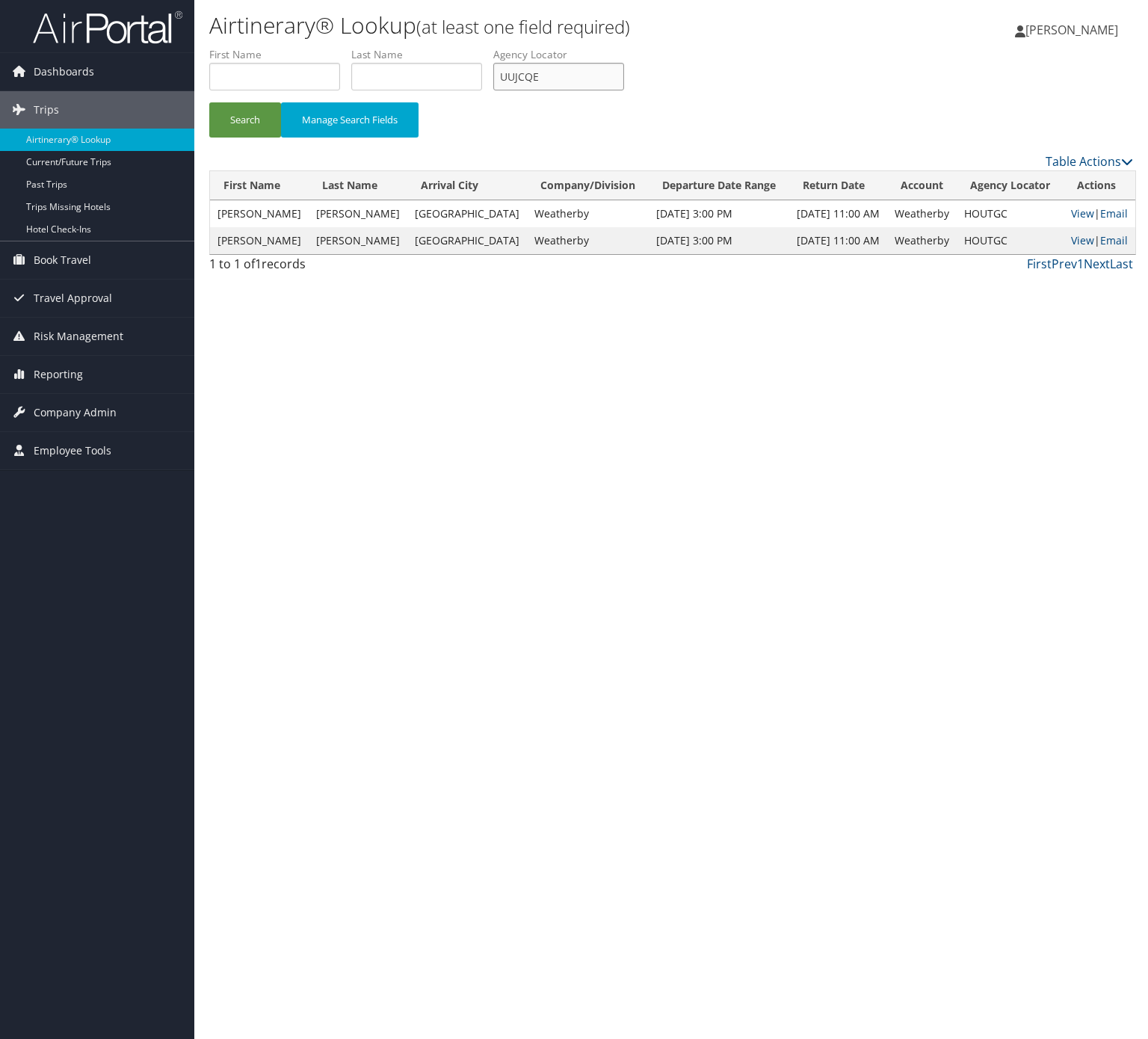
click at [619, 71] on input "UUJCQE" at bounding box center [559, 77] width 130 height 28
paste input "CQMJJY"
click at [569, 64] on input "UUJCQECQMJJY" at bounding box center [559, 77] width 130 height 28
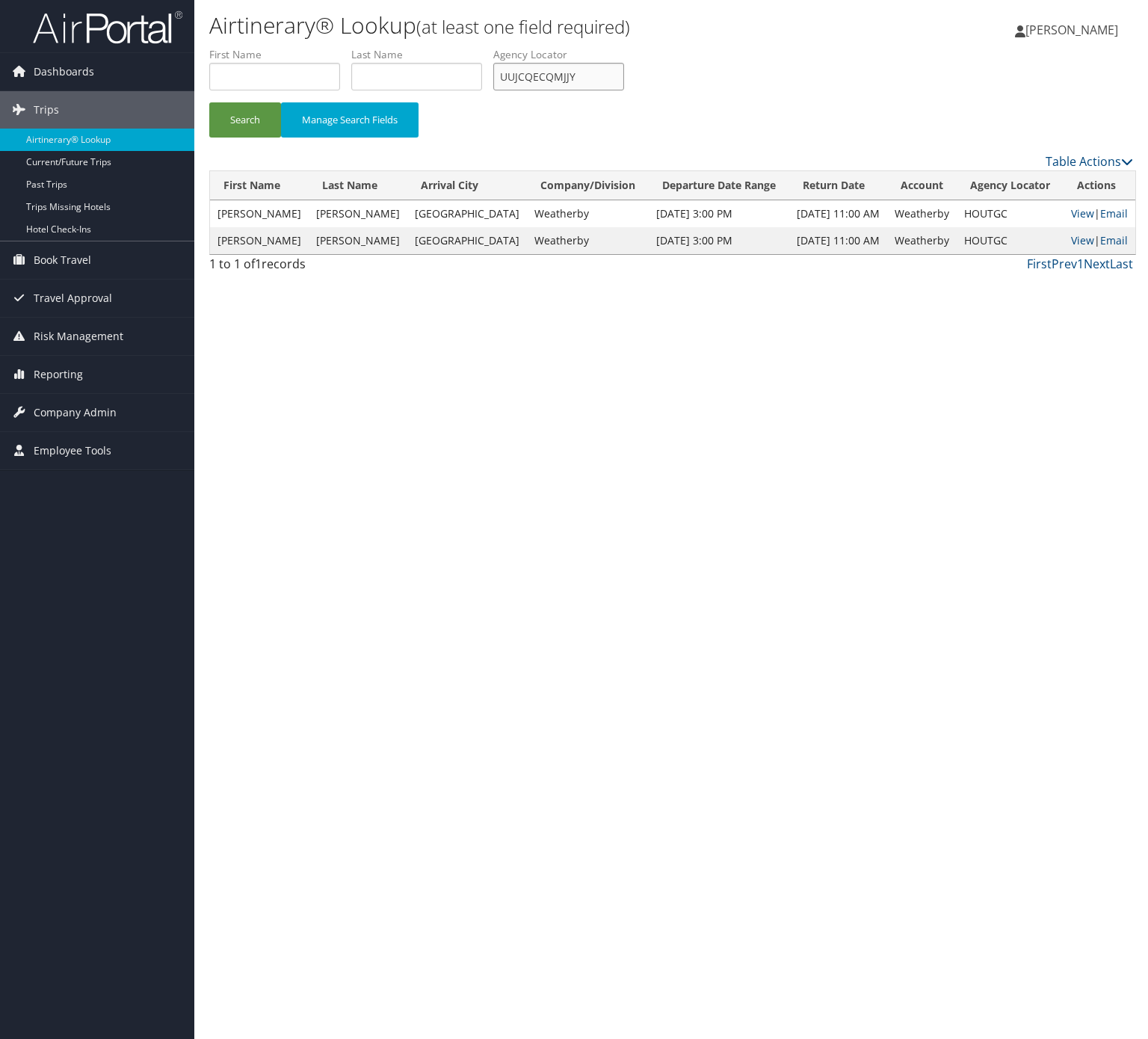
paste input "text"
type input "CQMJJY"
click at [256, 102] on button "Search" at bounding box center [246, 120] width 72 height 35
click at [617, 82] on input "CQMJJY" at bounding box center [559, 77] width 130 height 28
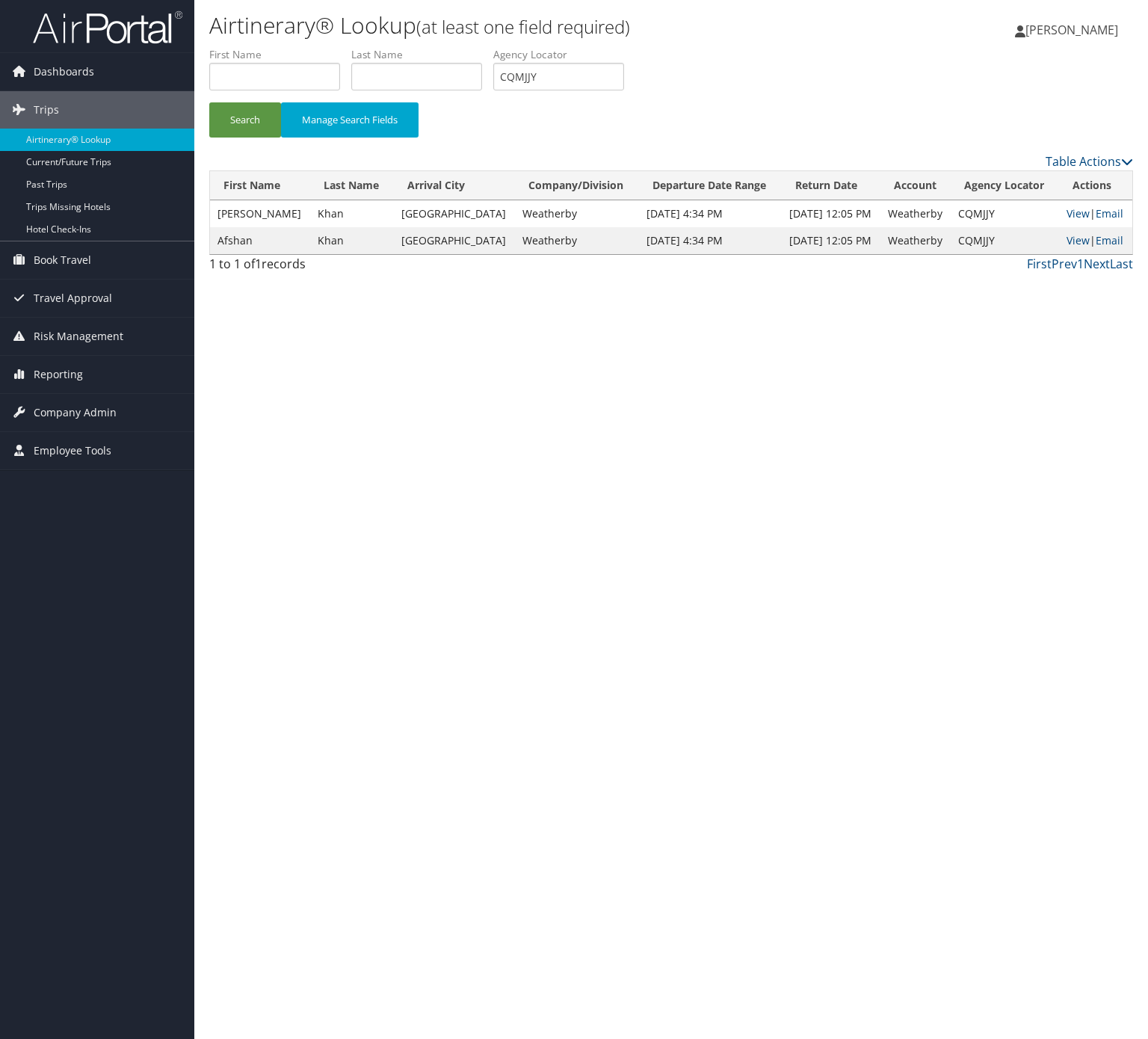
click at [269, 138] on div "Search Manage Search Fields" at bounding box center [671, 127] width 946 height 50
click at [279, 117] on button "Search" at bounding box center [246, 120] width 72 height 35
click at [1109, 208] on link "Email" at bounding box center [1110, 213] width 28 height 15
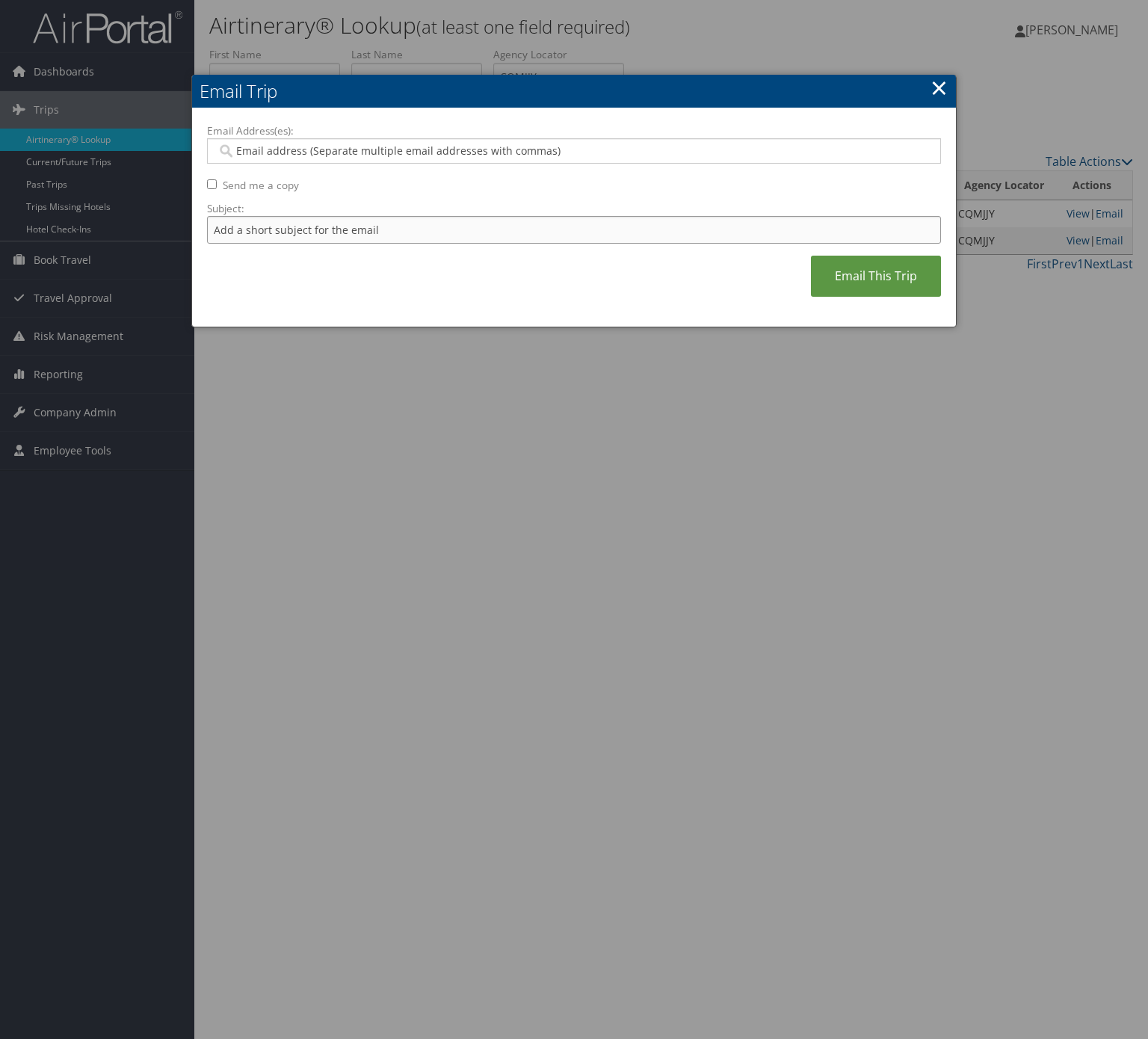
click at [377, 224] on input "Subject:" at bounding box center [574, 230] width 734 height 28
click at [446, 226] on input "Itinerary Change. Please see notes in TR-733167" at bounding box center [574, 230] width 734 height 28
paste input "59366"
type input "Itinerary Change. Please see notes in TR-759366"
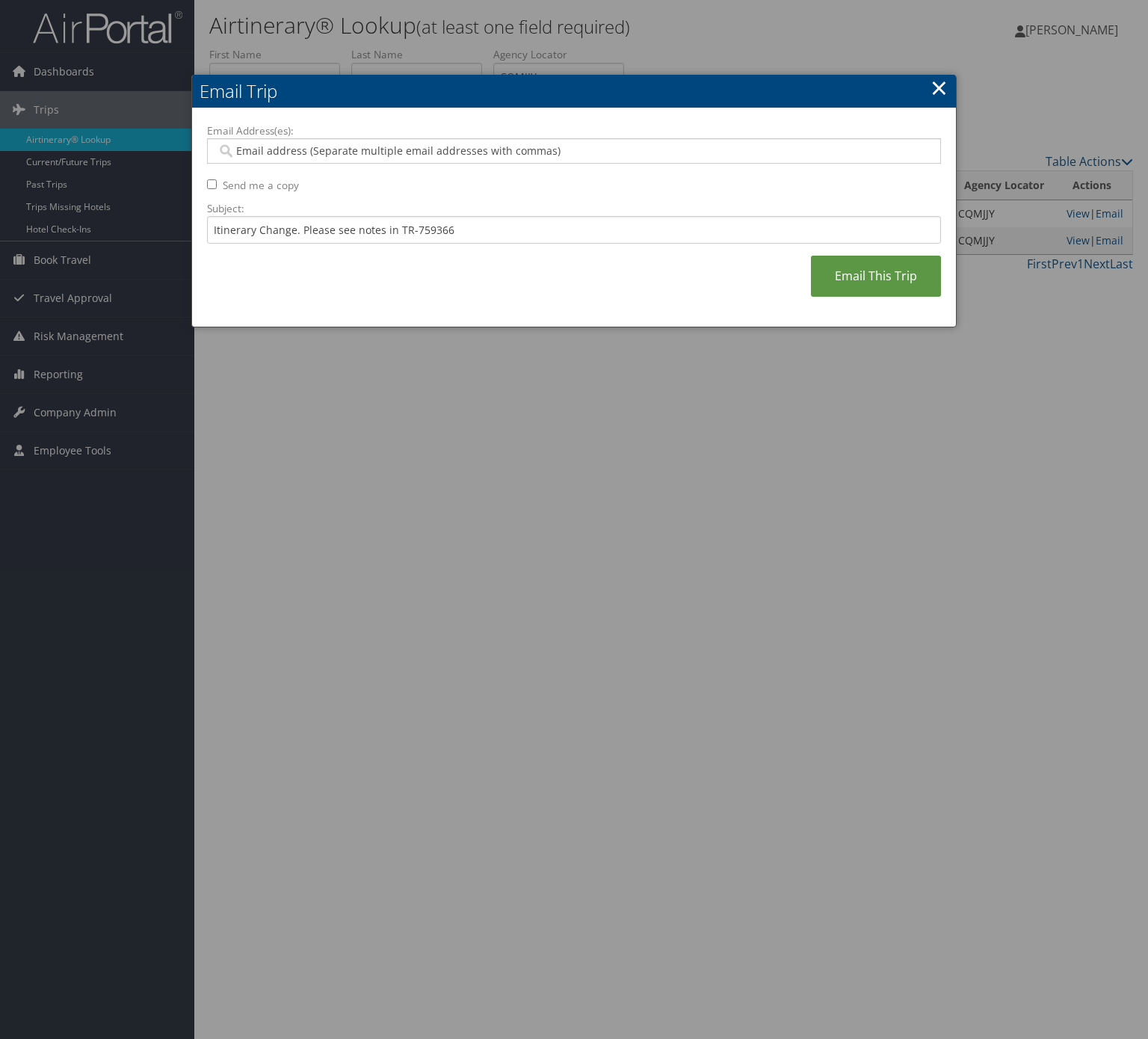
click at [446, 148] on input "Email Address(es):" at bounding box center [572, 150] width 711 height 15
type input "[PERSON_NAME]"
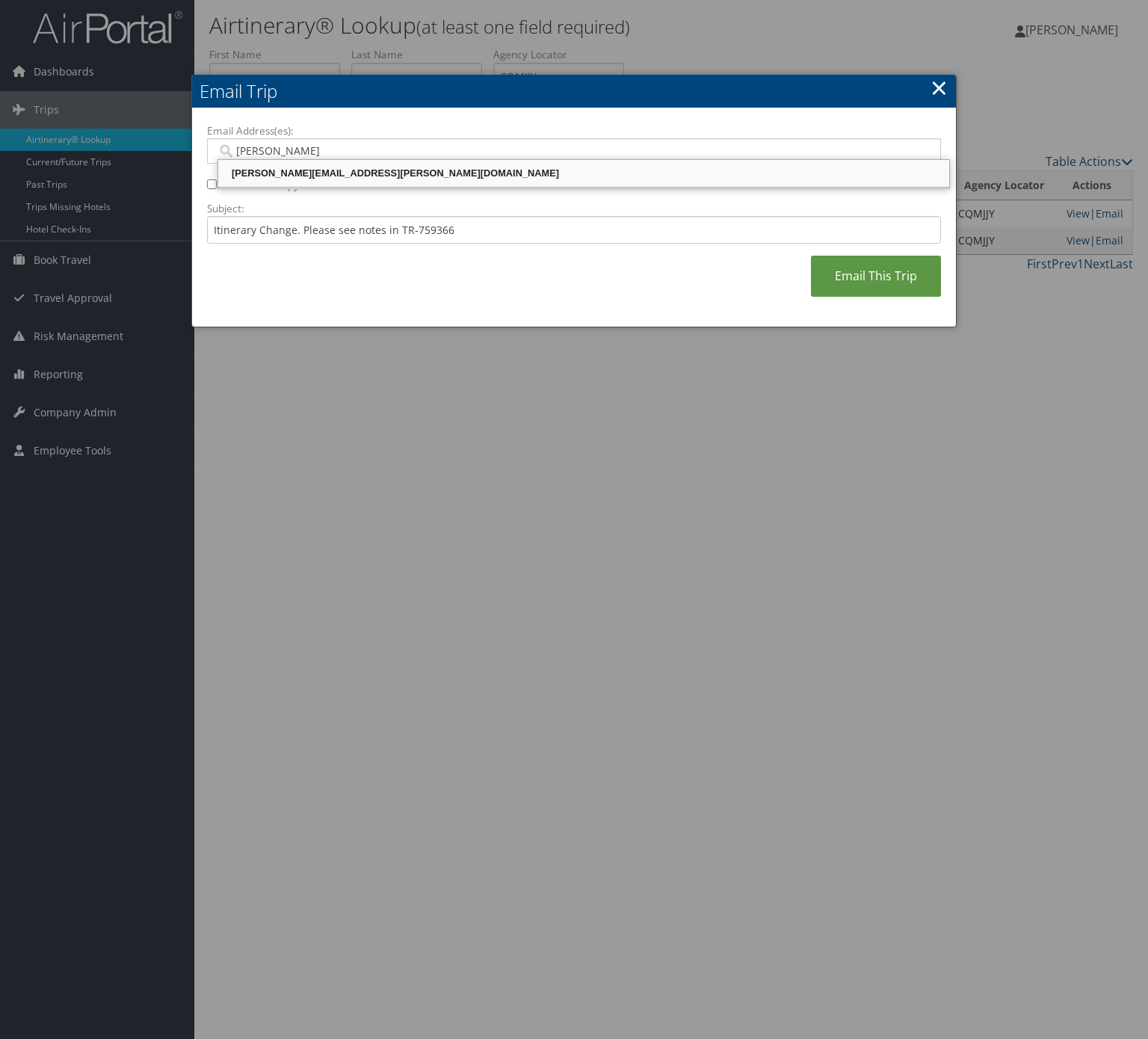
click at [434, 173] on div "[PERSON_NAME][EMAIL_ADDRESS][PERSON_NAME][DOMAIN_NAME]" at bounding box center [583, 173] width 727 height 15
type input "[PERSON_NAME][EMAIL_ADDRESS][PERSON_NAME][DOMAIN_NAME]"
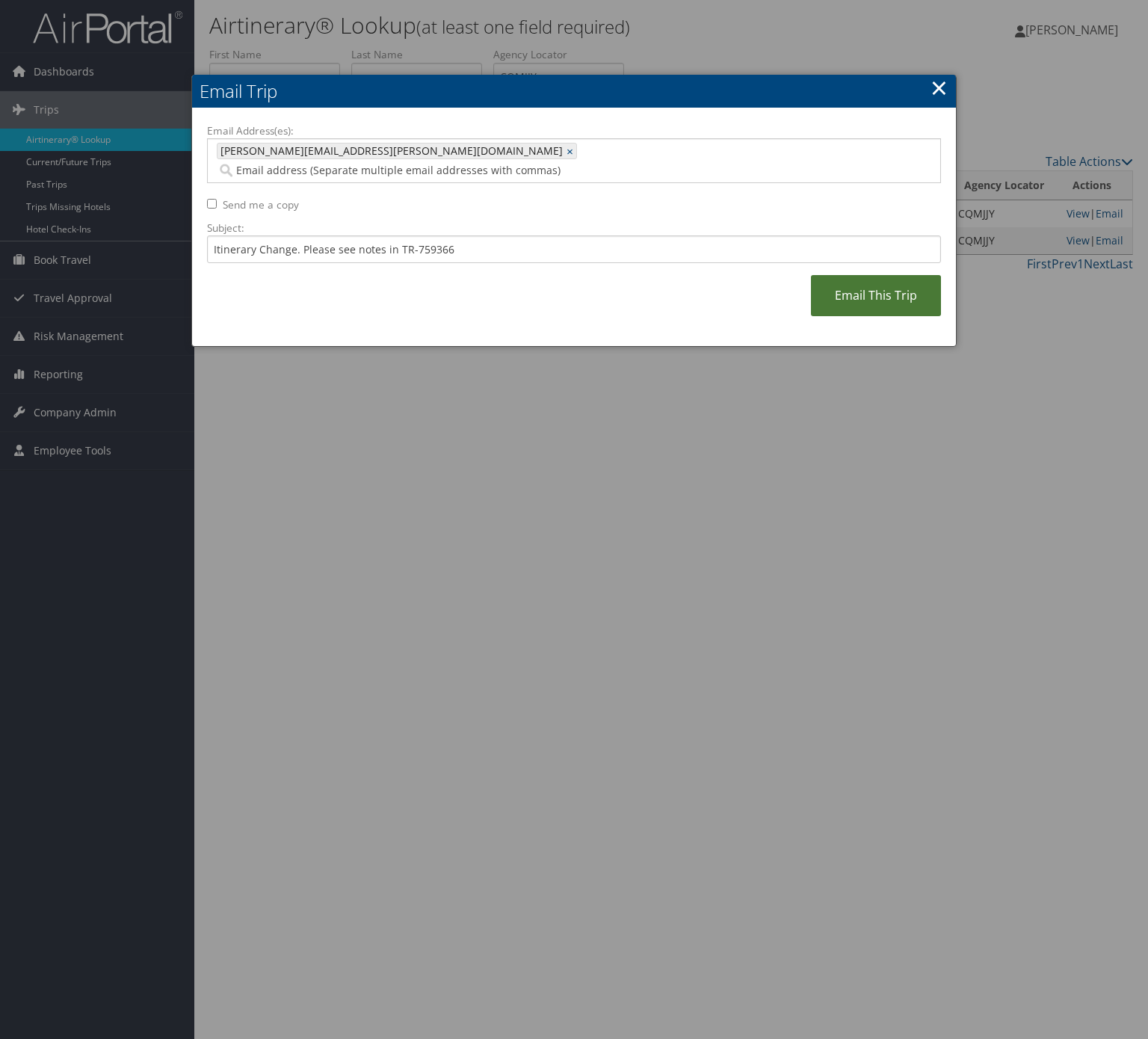
click at [886, 275] on link "Email This Trip" at bounding box center [876, 295] width 130 height 41
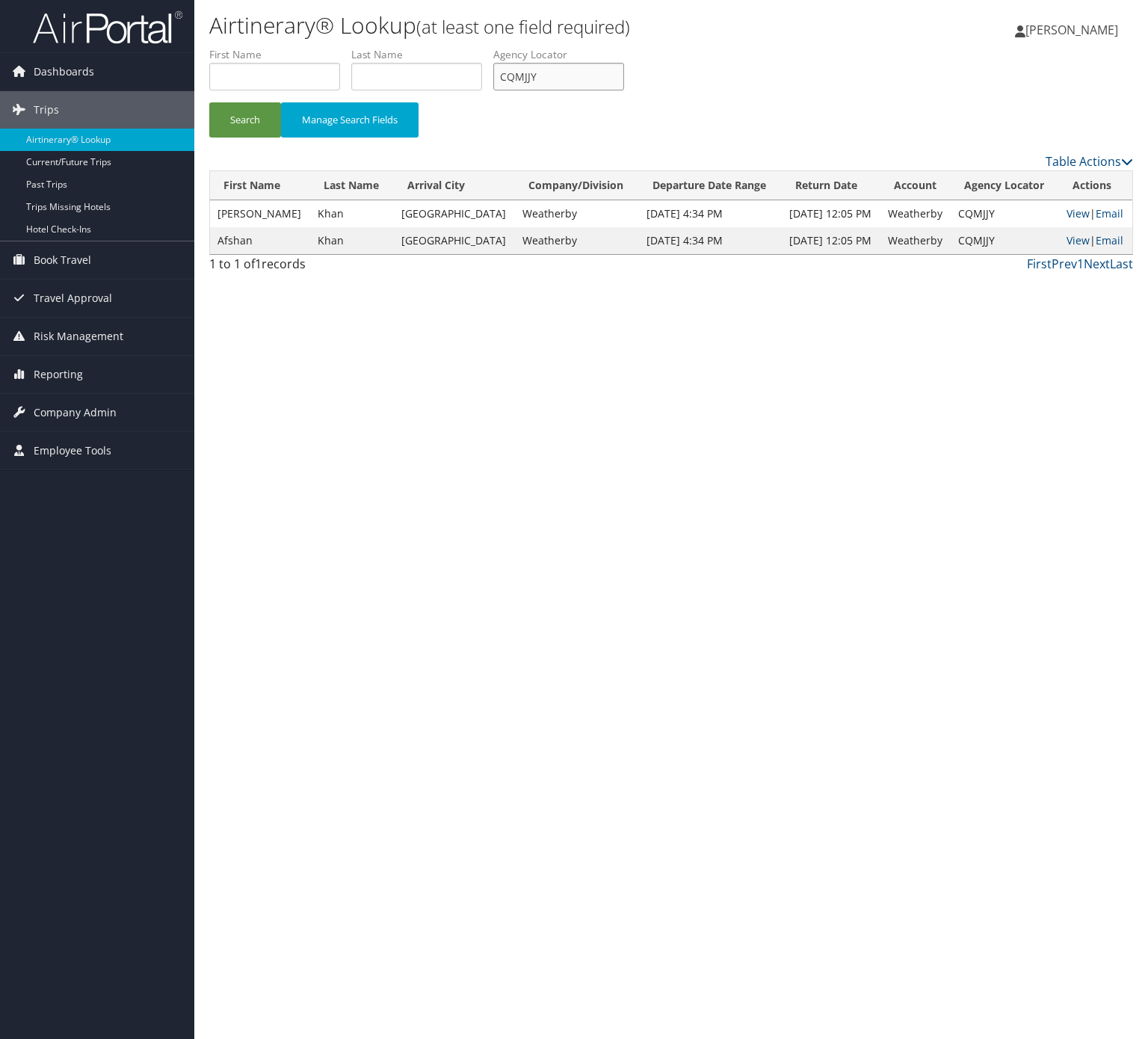
click at [585, 71] on input "CQMJJY" at bounding box center [559, 77] width 130 height 28
paste input "JILRHD"
click at [564, 71] on input "CQMJJYJILRHD" at bounding box center [559, 77] width 130 height 28
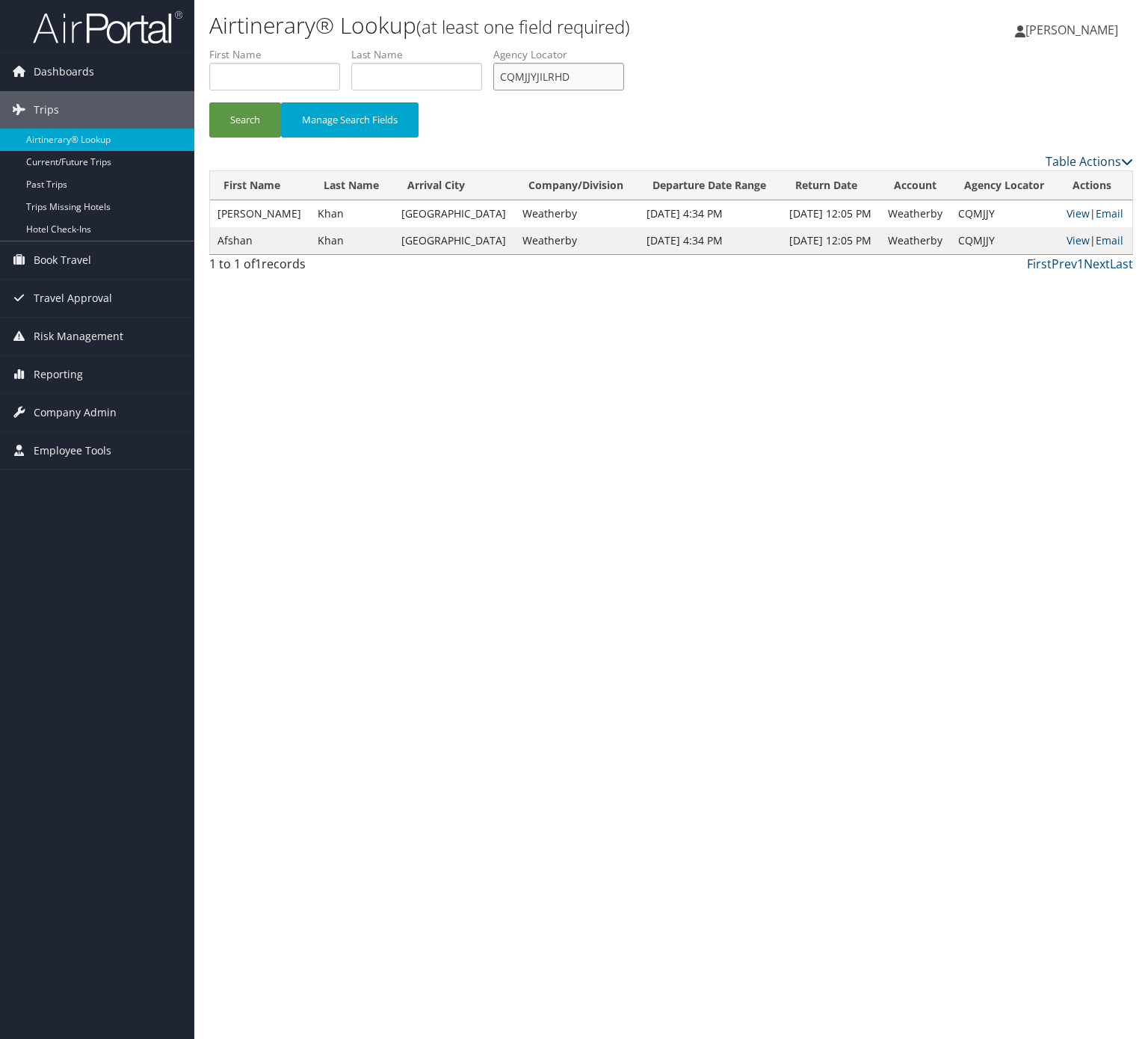
paste input "text"
click at [209, 102] on button "Search" at bounding box center [246, 120] width 72 height 35
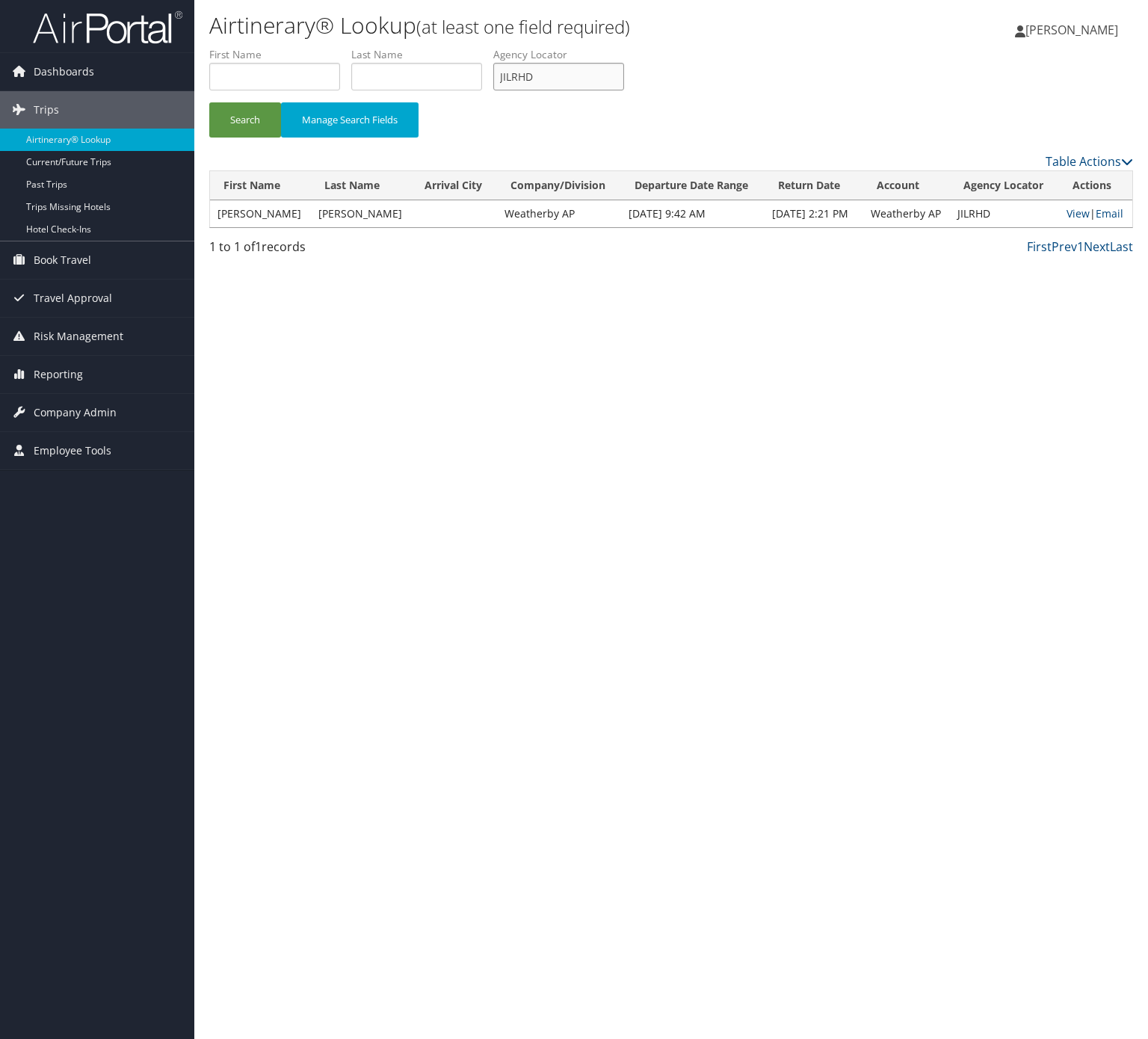
click at [581, 71] on input "JILRHD" at bounding box center [559, 77] width 130 height 28
paste input "AYYOAB"
type input "AYYOAB"
click at [209, 102] on button "Search" at bounding box center [246, 120] width 72 height 35
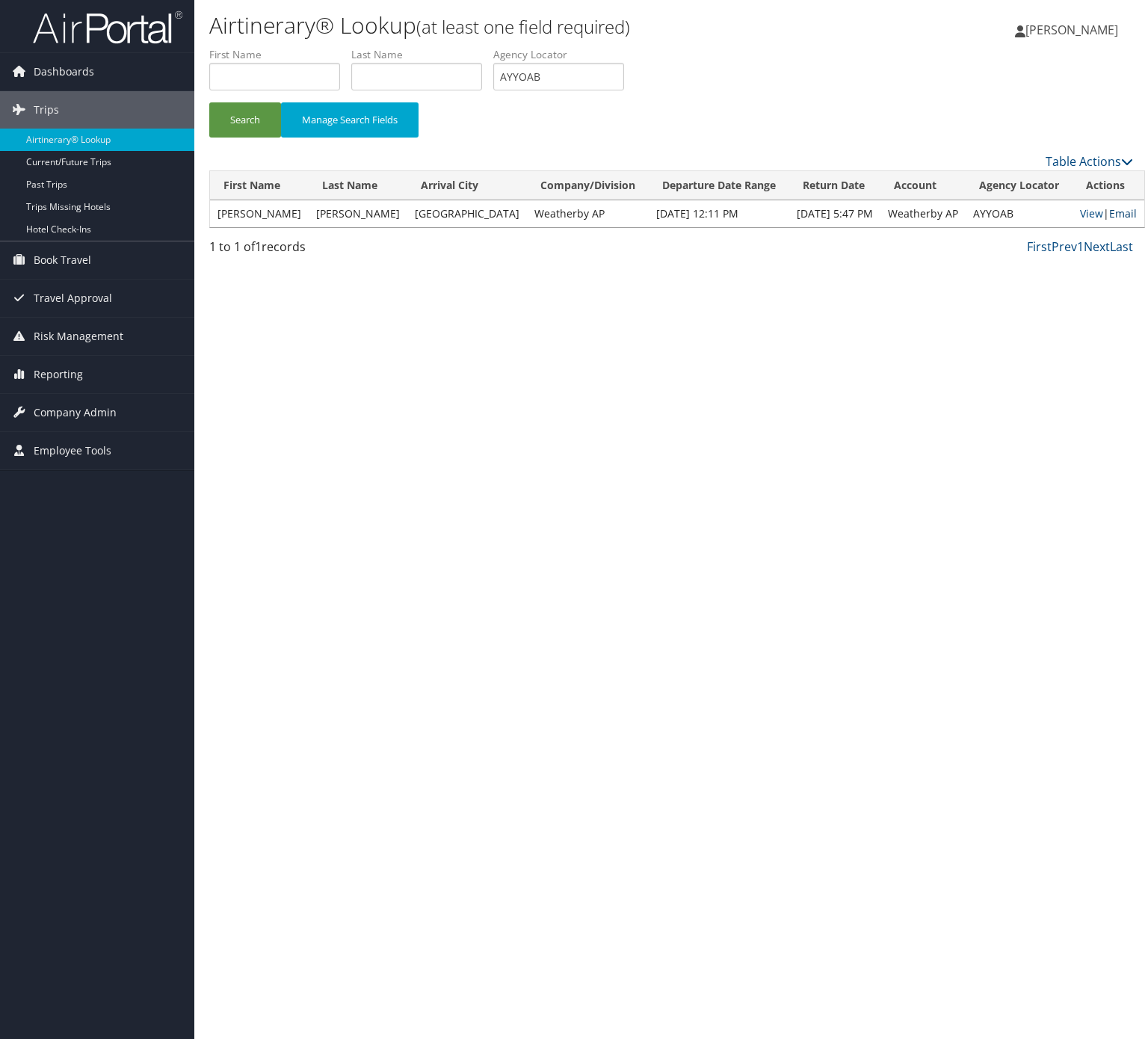
click at [1118, 214] on link "Email" at bounding box center [1123, 213] width 28 height 15
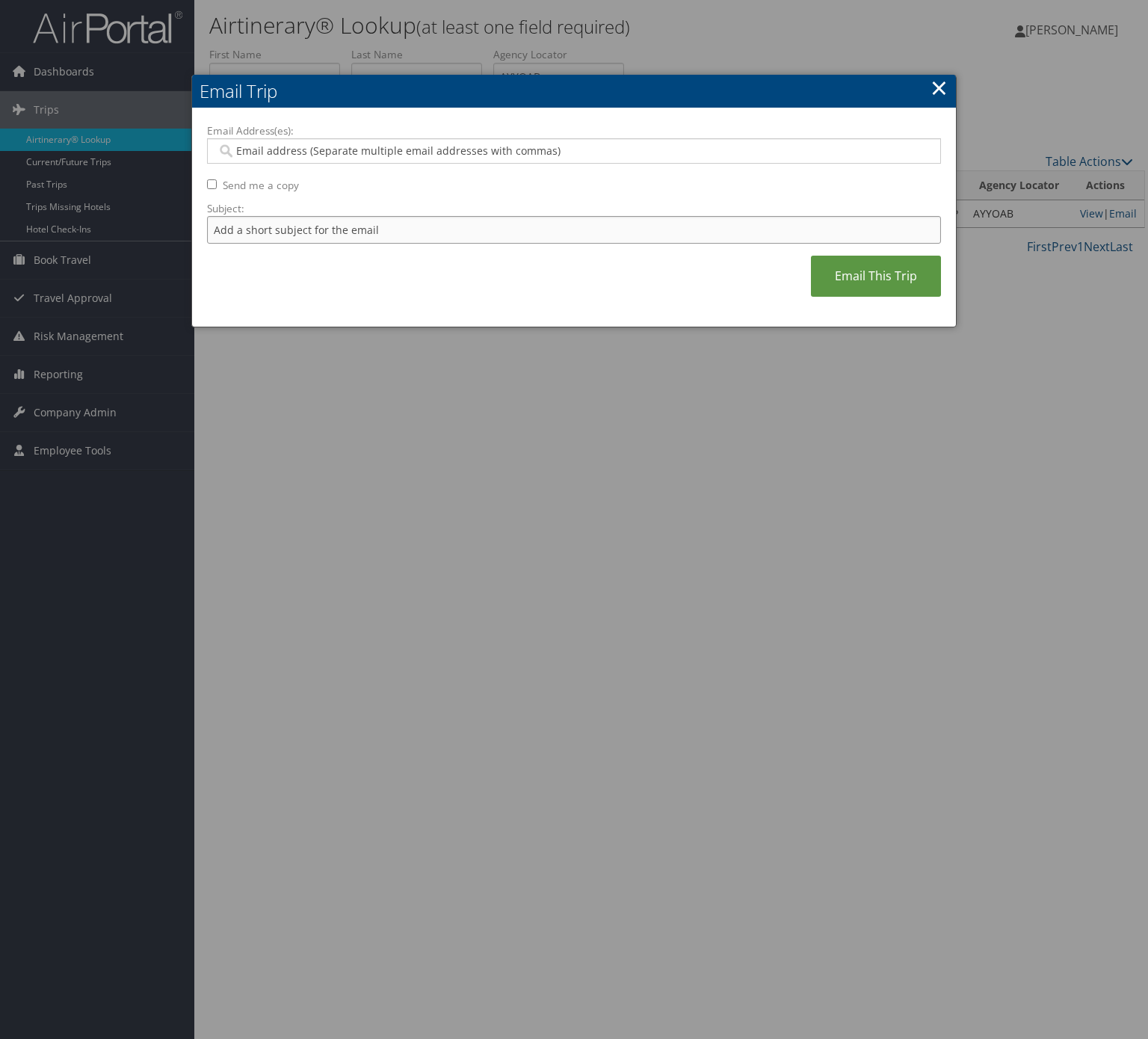
click at [365, 234] on input "Subject:" at bounding box center [574, 230] width 734 height 28
click at [446, 220] on input "Itinerary Change. Please see notes in TR-400549" at bounding box center [574, 230] width 734 height 28
paste input "70889"
type input "Itinerary Change. Please see notes in TR-708899"
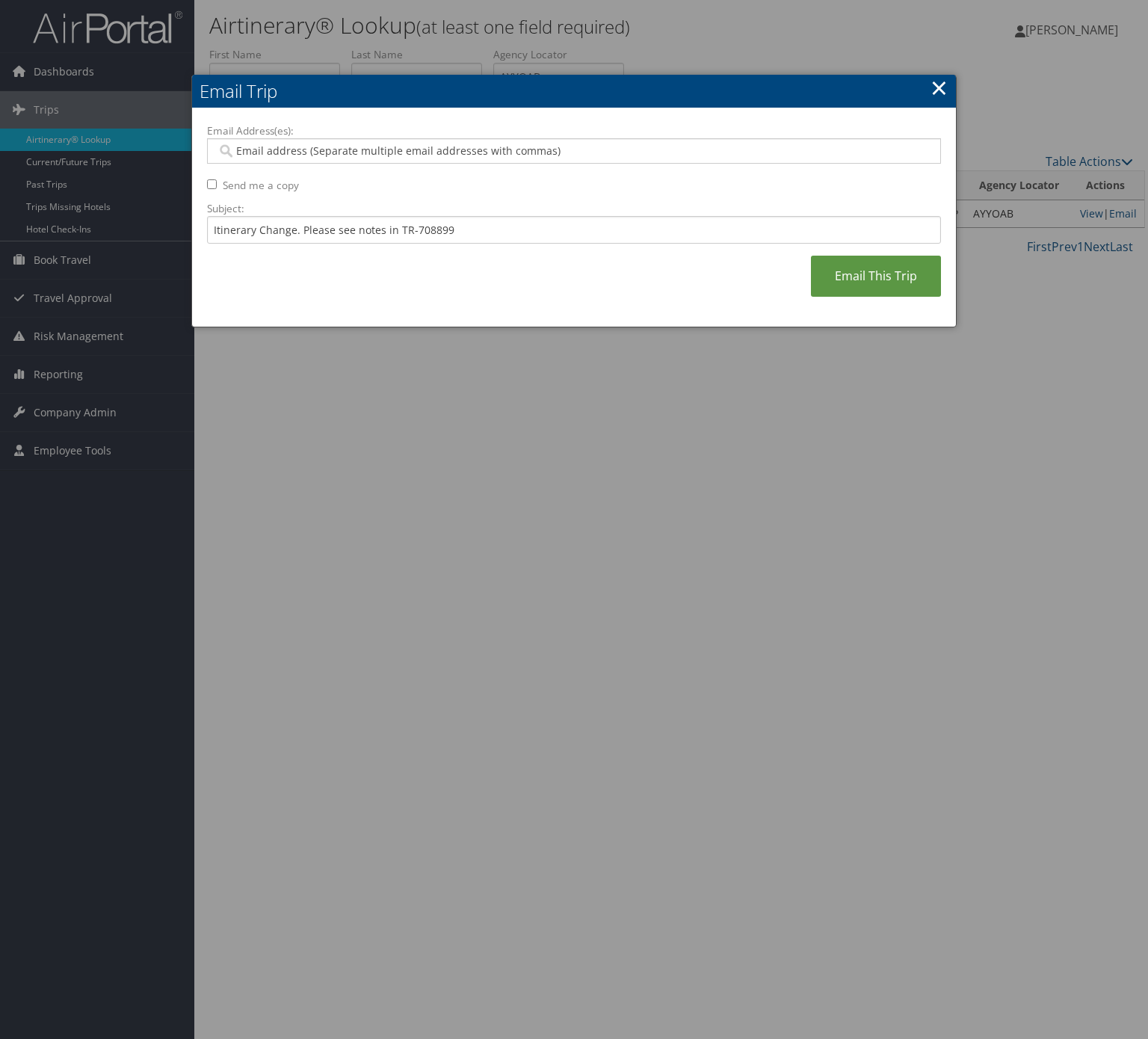
click at [427, 160] on div at bounding box center [574, 150] width 734 height 25
type input "aut"
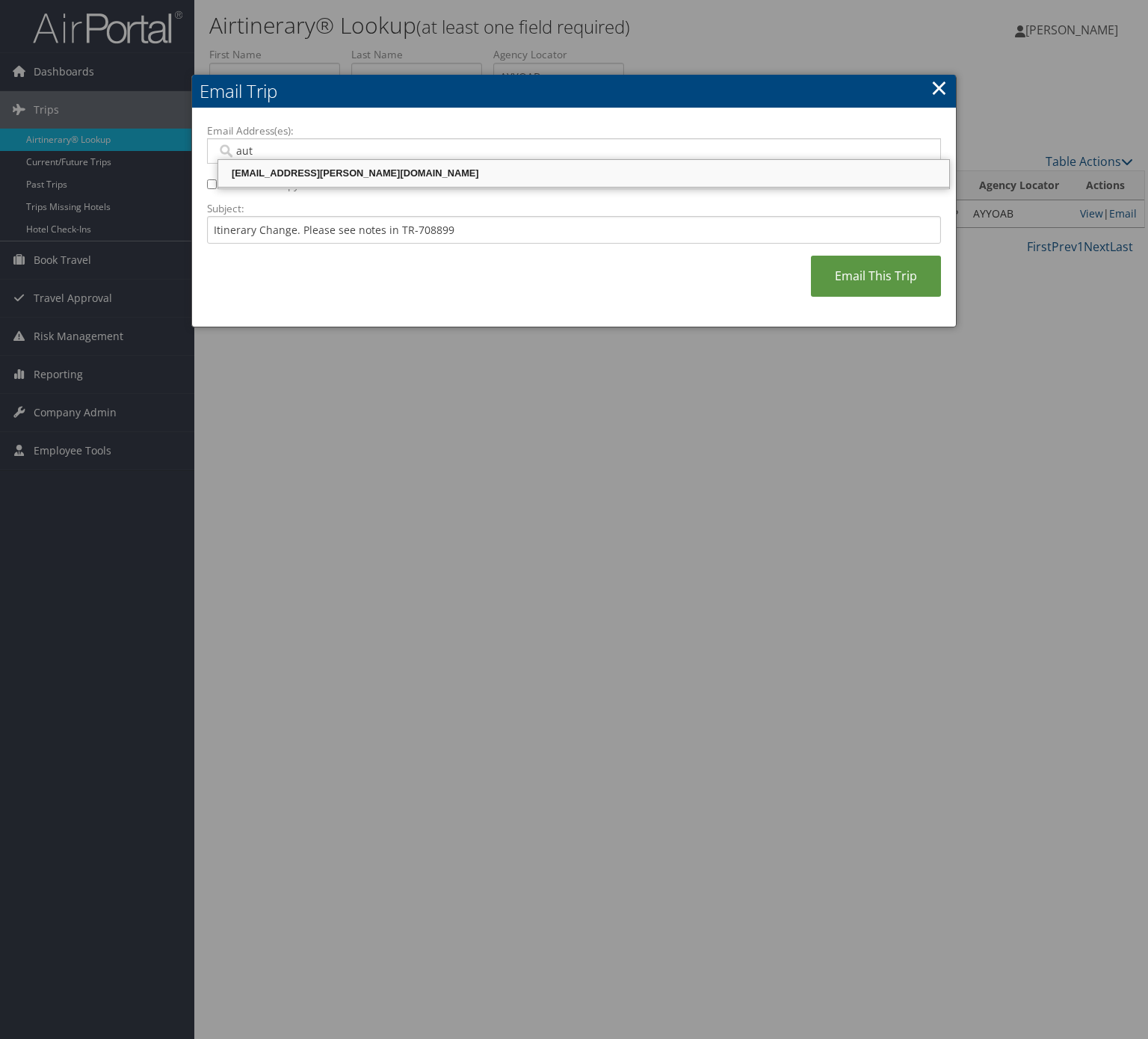
click at [341, 166] on div "[EMAIL_ADDRESS][PERSON_NAME][DOMAIN_NAME]" at bounding box center [583, 173] width 727 height 15
type input "[EMAIL_ADDRESS][PERSON_NAME][DOMAIN_NAME]"
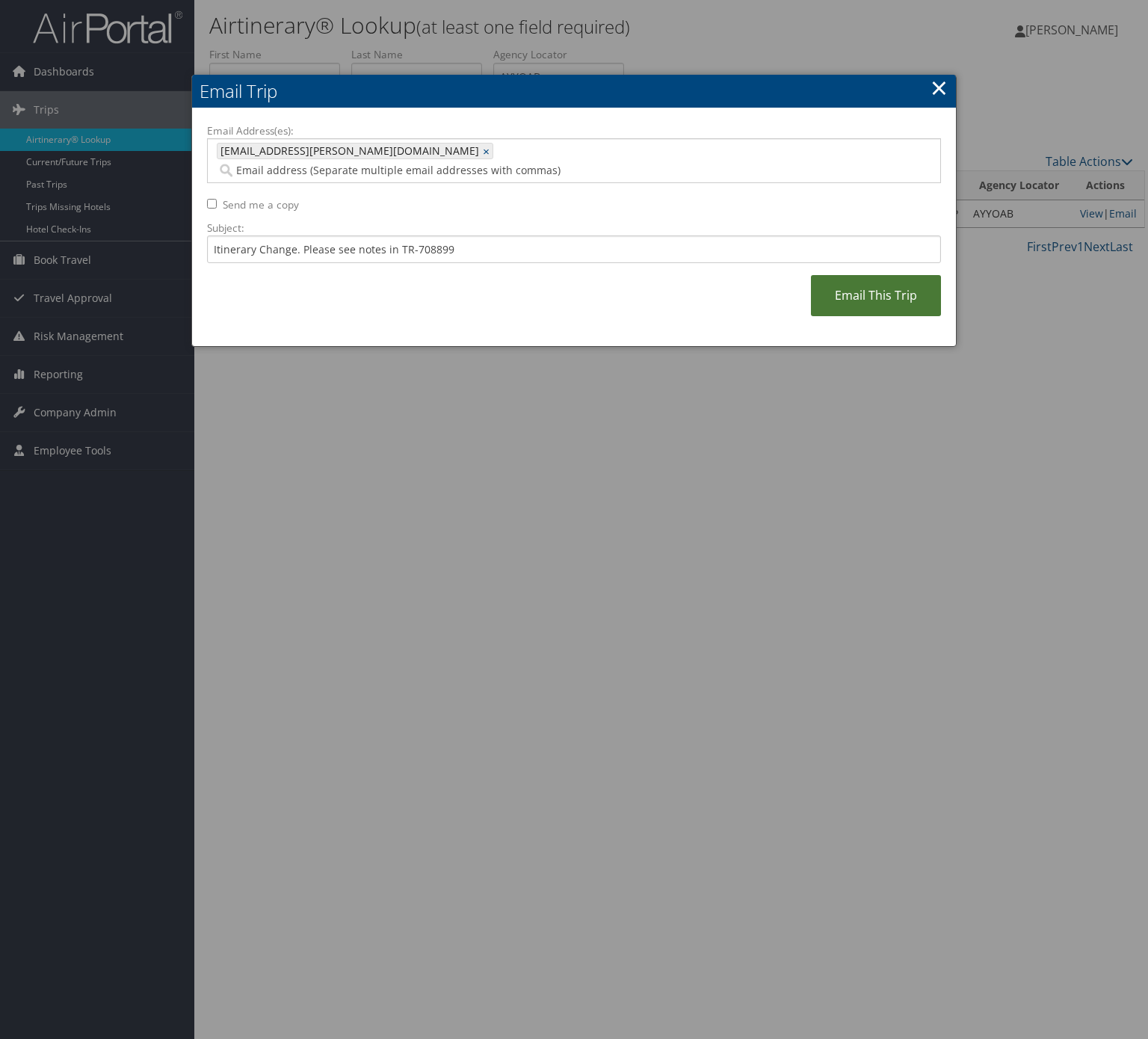
click at [861, 295] on link "Email This Trip" at bounding box center [876, 295] width 130 height 41
